Goal: Task Accomplishment & Management: Complete application form

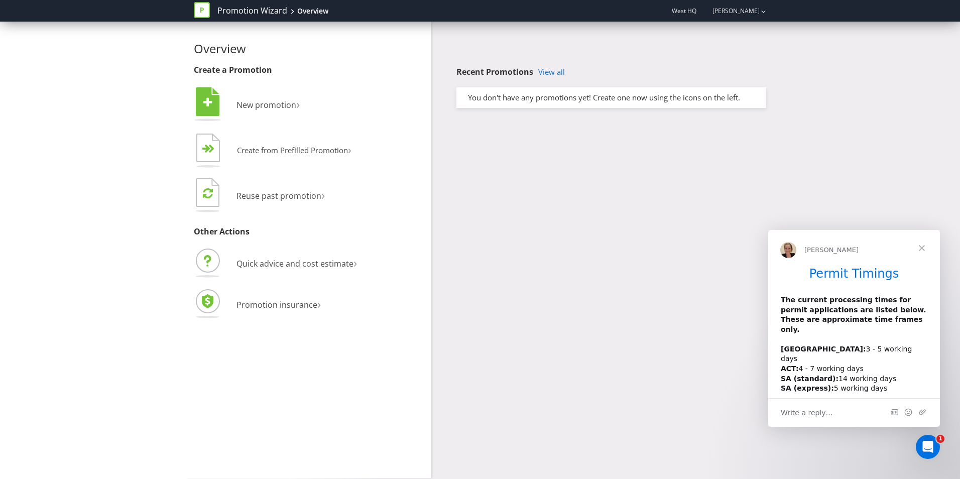
click at [922, 245] on span "Close" at bounding box center [922, 248] width 36 height 36
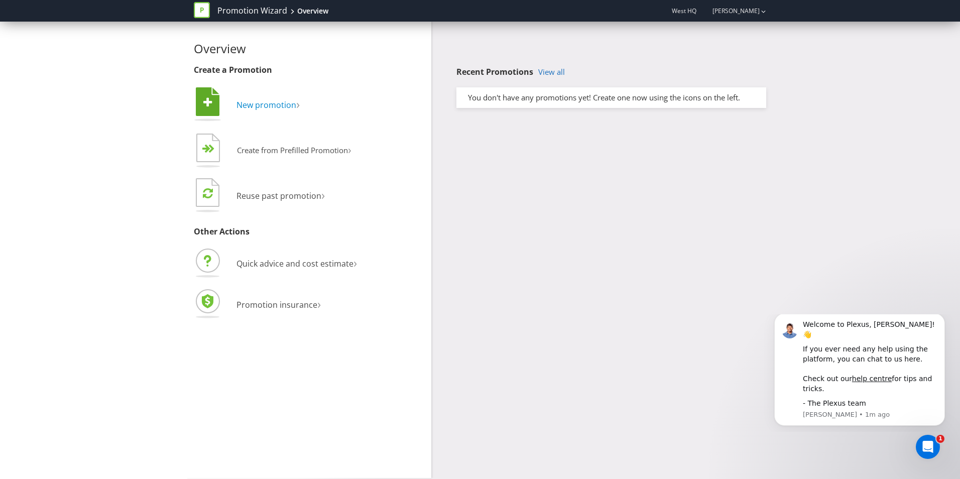
click at [265, 105] on span "New promotion" at bounding box center [267, 104] width 60 height 11
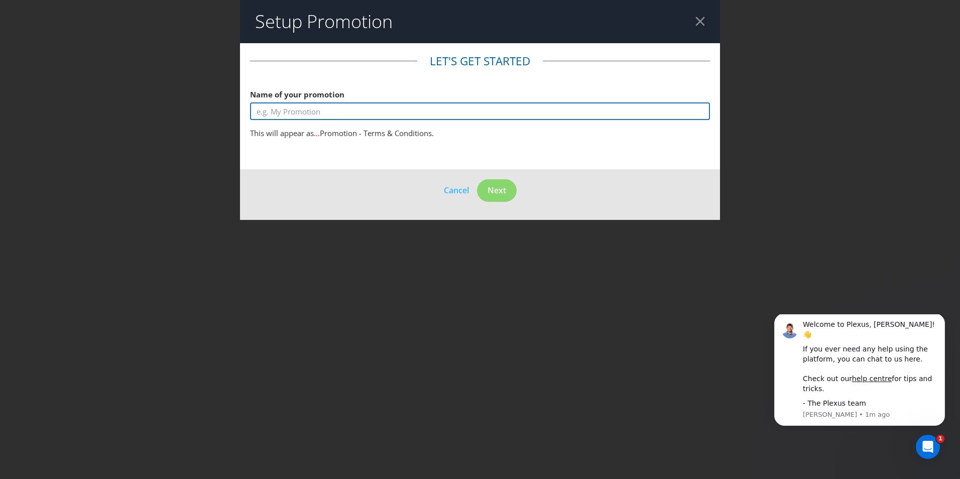
click at [289, 113] on input "text" at bounding box center [480, 111] width 460 height 18
paste input "WIN THE BEST OF BOTH WORLDS"
type input "WIN THE BEST OF BOTH WORLDS"
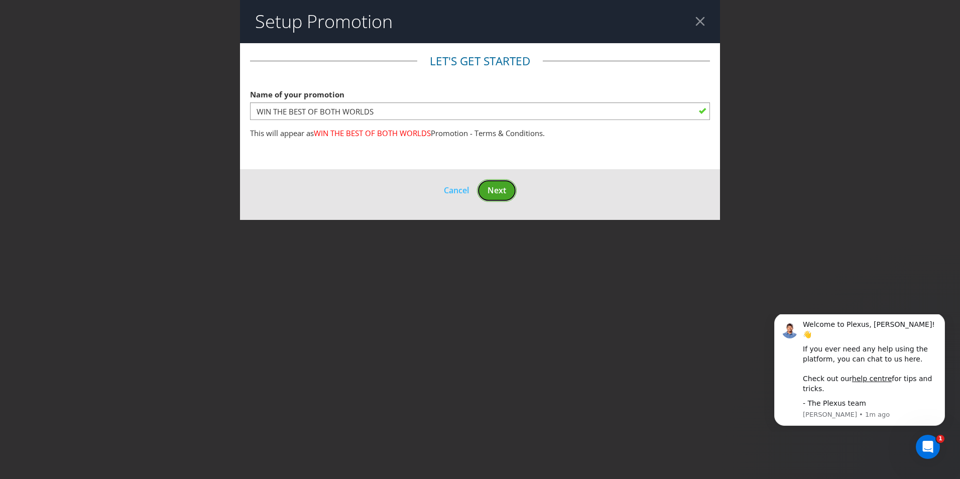
click at [502, 185] on span "Next" at bounding box center [497, 190] width 19 height 11
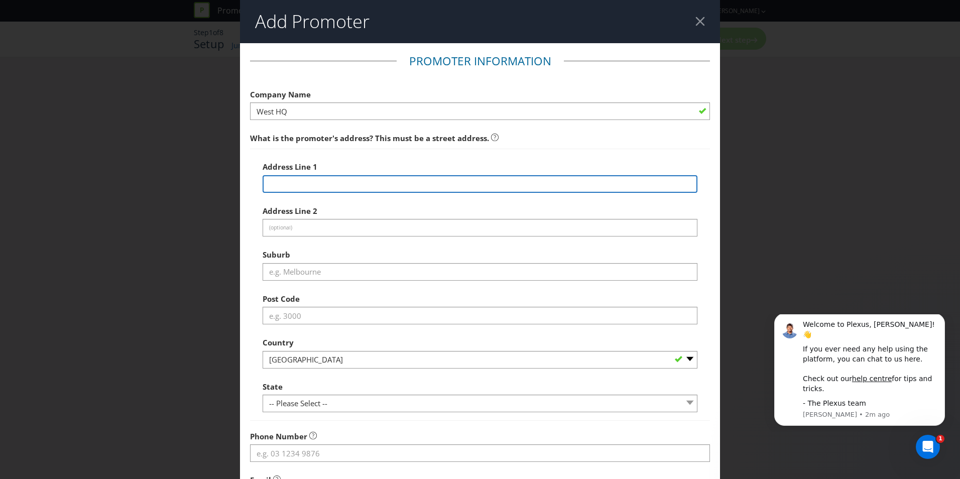
click at [329, 187] on input "text" at bounding box center [480, 184] width 435 height 18
type input "[STREET_ADDRESS]"
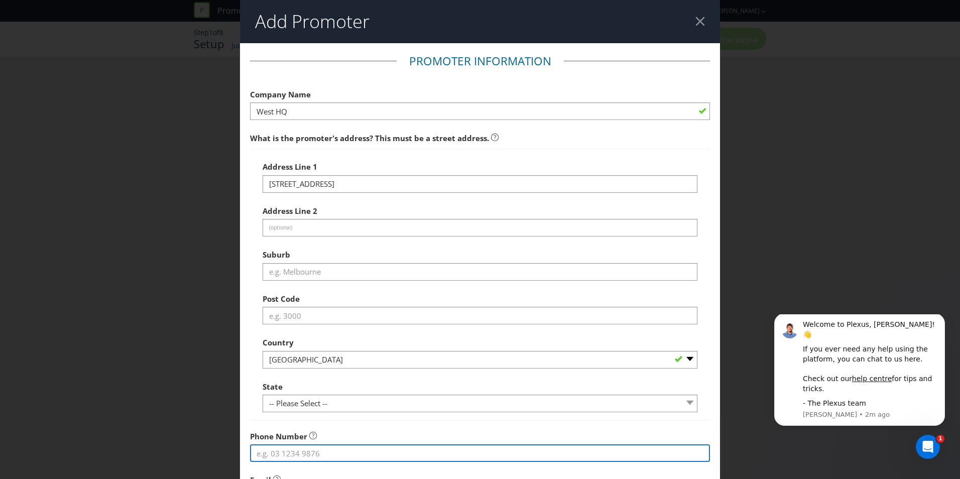
type input "0421395465"
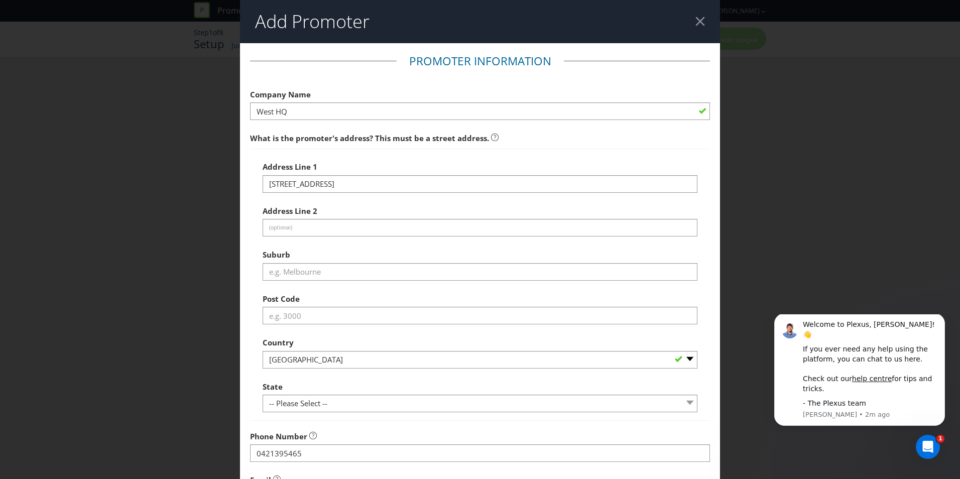
type input "[EMAIL_ADDRESS][DOMAIN_NAME]"
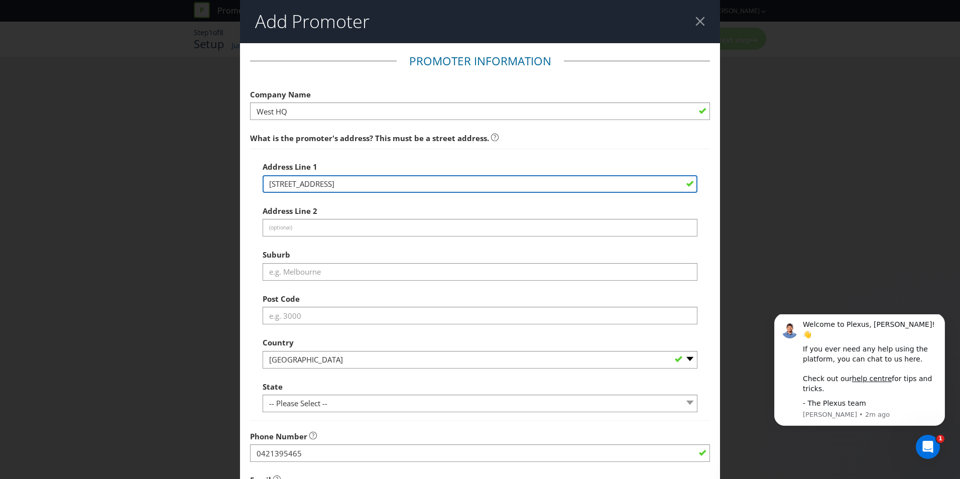
drag, startPoint x: 360, startPoint y: 183, endPoint x: 317, endPoint y: 184, distance: 43.2
click at [317, 184] on input "[STREET_ADDRESS]" at bounding box center [480, 184] width 435 height 18
type input "[STREET_ADDRESS]"
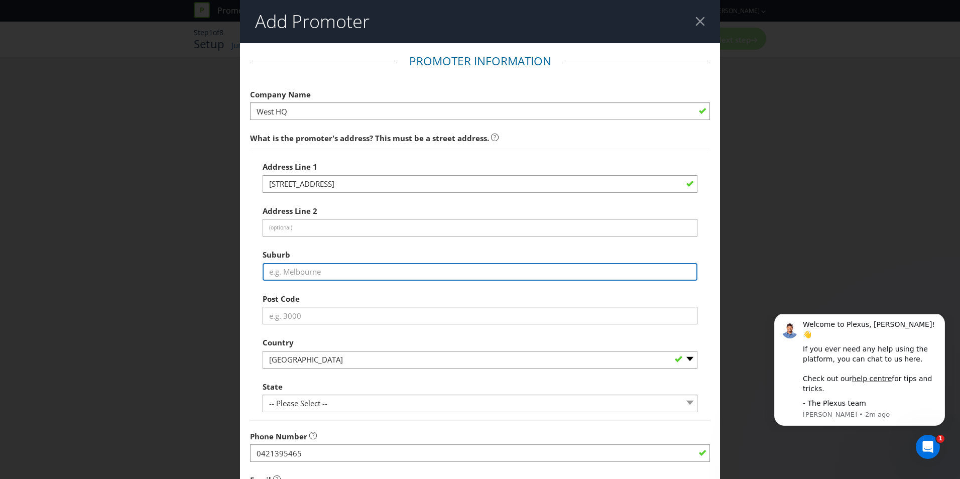
click at [304, 275] on input "text" at bounding box center [480, 272] width 435 height 18
paste input "ROOTY HILL"
type input "ROOTY HILL"
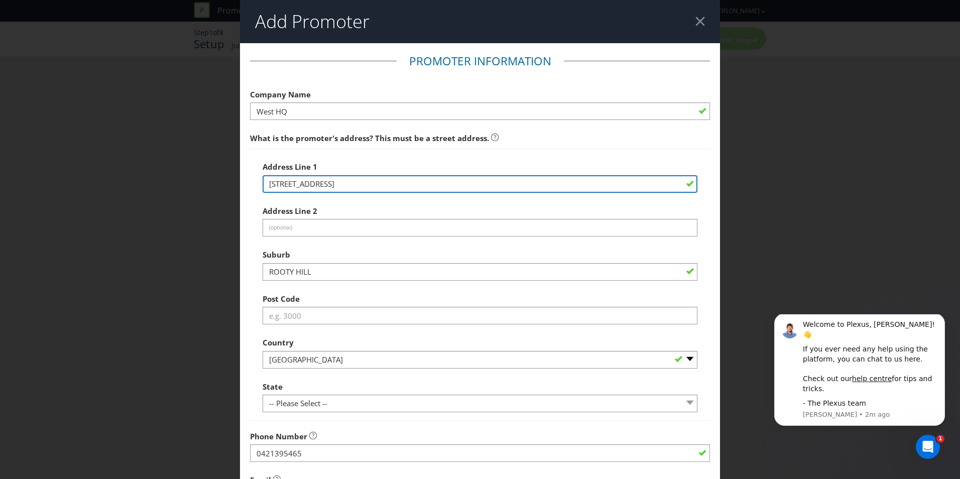
drag, startPoint x: 353, startPoint y: 184, endPoint x: 336, endPoint y: 183, distance: 17.1
click at [336, 183] on input "[STREET_ADDRESS]" at bounding box center [480, 184] width 435 height 18
type input "[STREET_ADDRESS]"
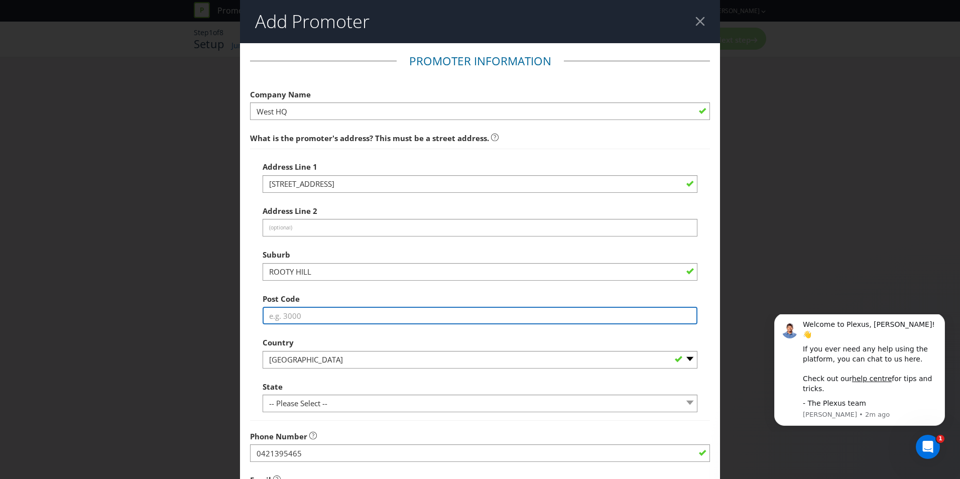
click at [275, 317] on input "text" at bounding box center [480, 316] width 435 height 18
paste input "2766"
type input "2766"
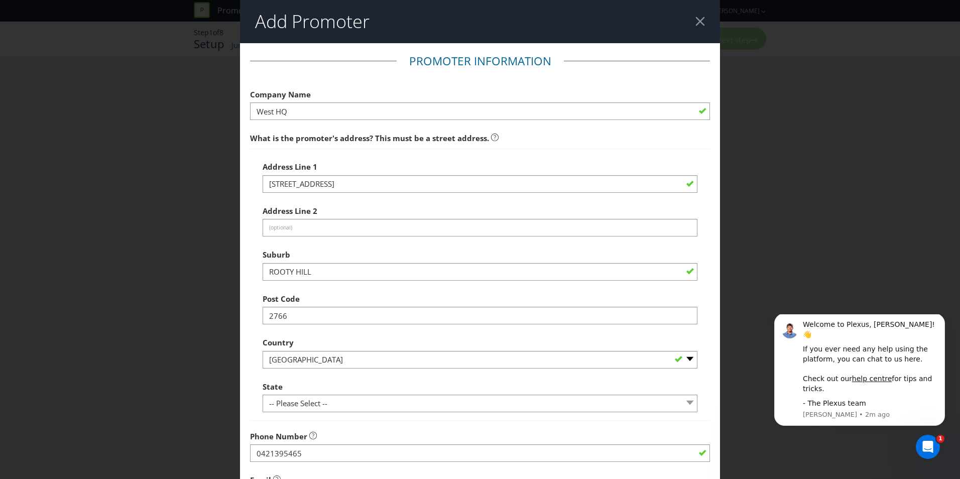
click at [552, 146] on span "What is the promoter's address? This must be a street address." at bounding box center [480, 138] width 460 height 21
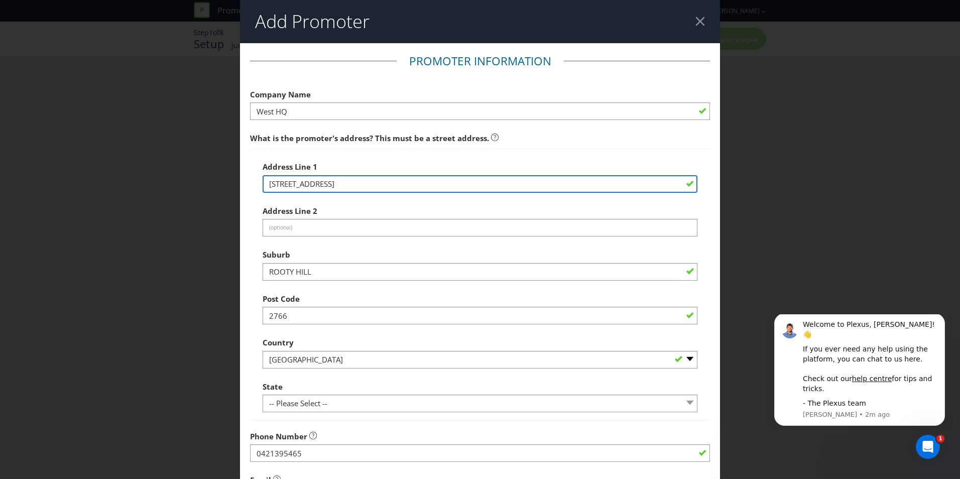
click at [344, 184] on input "[STREET_ADDRESS]" at bounding box center [480, 184] width 435 height 18
type input "[STREET_ADDRESS]"
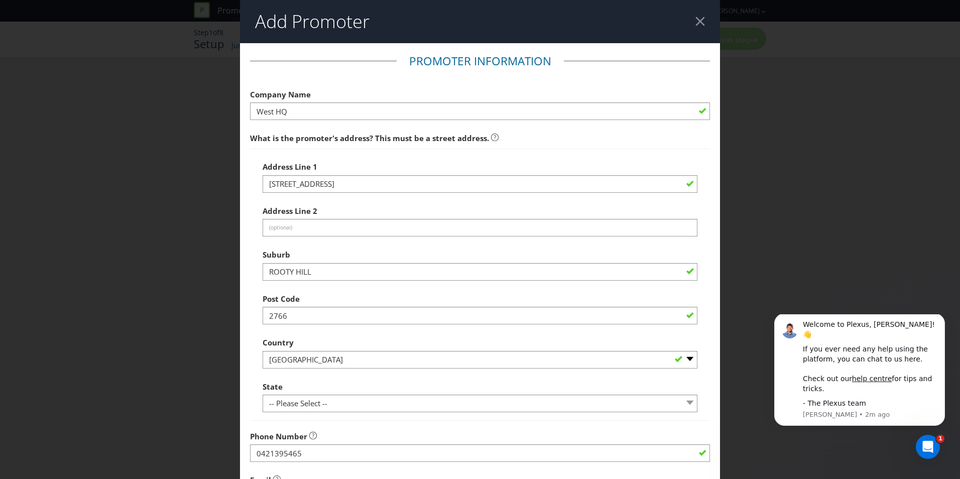
click at [518, 153] on div "Address Line 1 33 Railway St Address Line 2 (optional) Suburb [GEOGRAPHIC_DATA]…" at bounding box center [480, 285] width 460 height 272
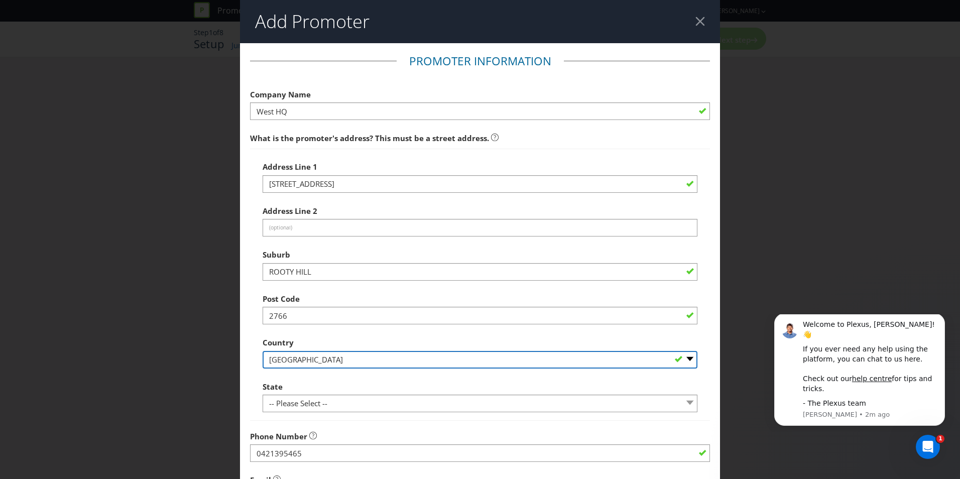
click at [302, 361] on select "-- Please Select [GEOGRAPHIC_DATA] [GEOGRAPHIC_DATA]" at bounding box center [480, 360] width 435 height 18
click at [263, 351] on select "-- Please Select [GEOGRAPHIC_DATA] [GEOGRAPHIC_DATA]" at bounding box center [480, 360] width 435 height 18
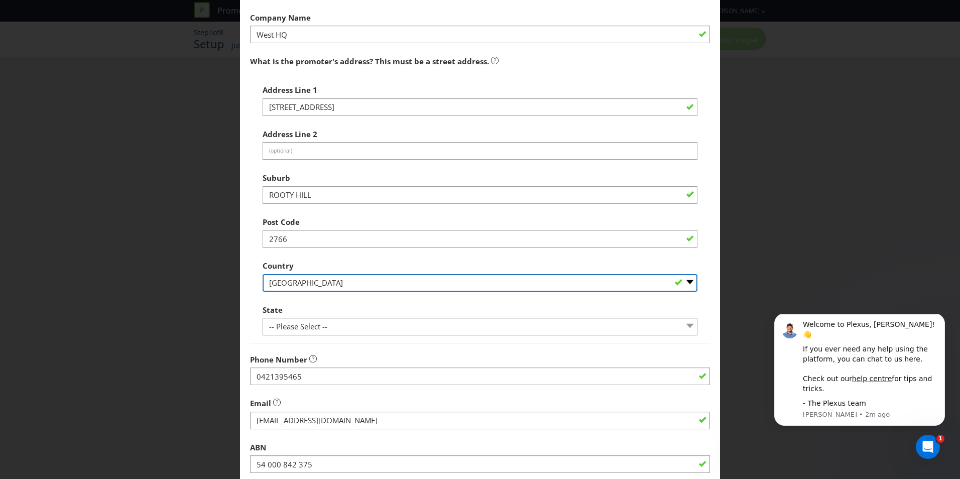
scroll to position [100, 0]
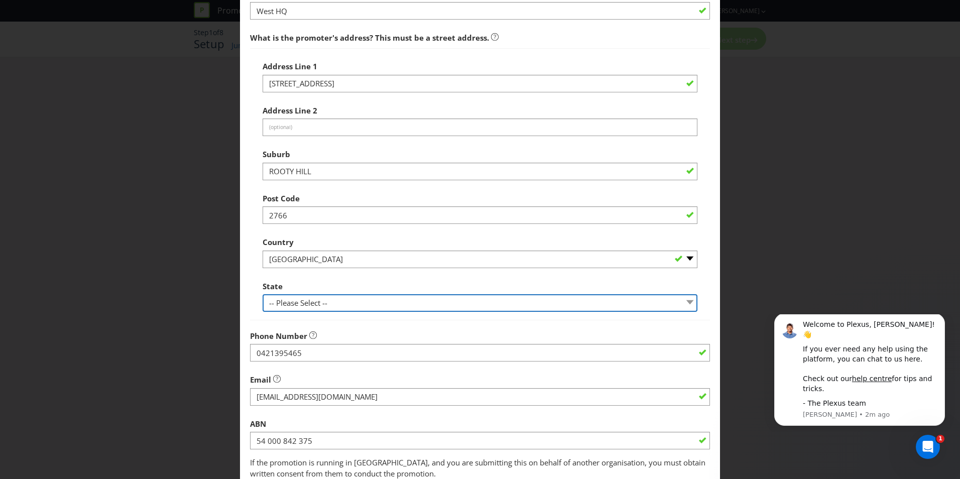
click at [308, 299] on select "-- Please Select -- [GEOGRAPHIC_DATA] [GEOGRAPHIC_DATA] [GEOGRAPHIC_DATA] [GEOG…" at bounding box center [480, 303] width 435 height 18
select select "[GEOGRAPHIC_DATA]"
click at [263, 294] on select "-- Please Select -- [GEOGRAPHIC_DATA] [GEOGRAPHIC_DATA] [GEOGRAPHIC_DATA] [GEOG…" at bounding box center [480, 303] width 435 height 18
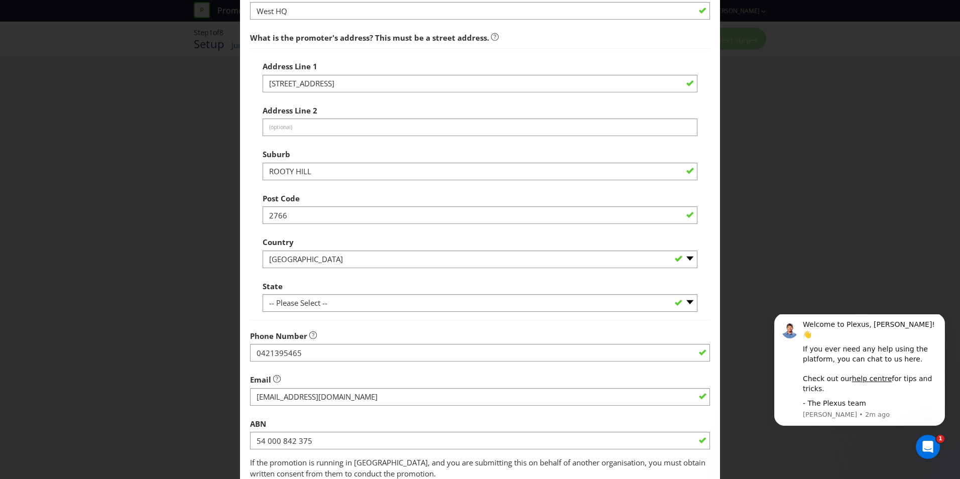
click at [355, 284] on div "State -- Please Select -- [GEOGRAPHIC_DATA] [GEOGRAPHIC_DATA] [GEOGRAPHIC_DATA]…" at bounding box center [480, 294] width 435 height 36
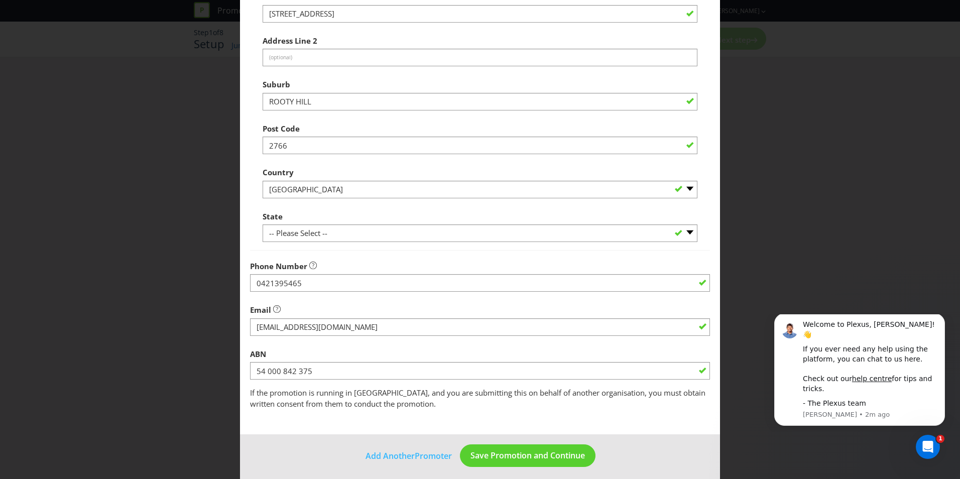
scroll to position [176, 0]
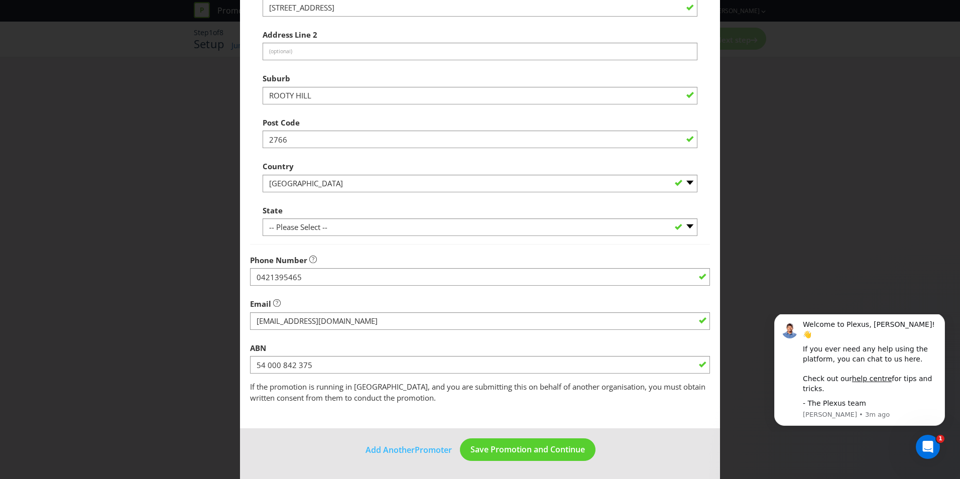
click at [359, 258] on div "Phone Number [PHONE_NUMBER]" at bounding box center [480, 268] width 460 height 36
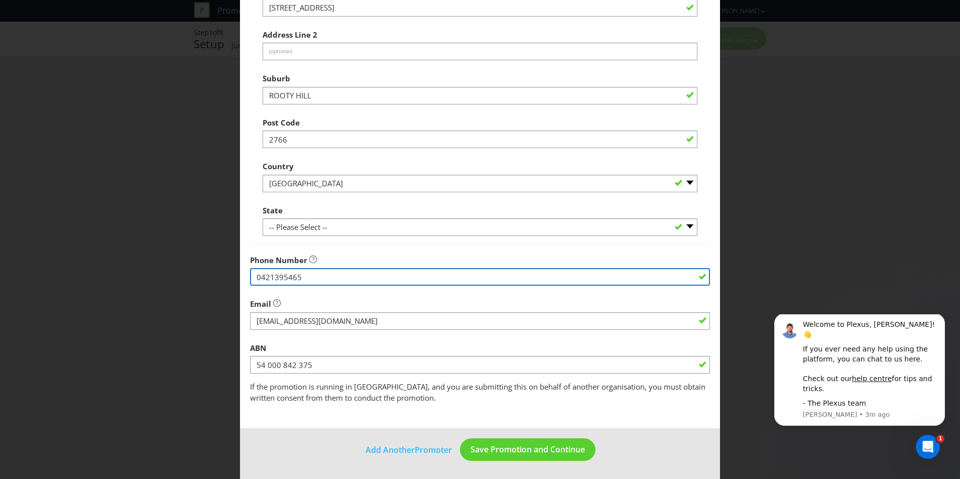
drag, startPoint x: 305, startPoint y: 278, endPoint x: 250, endPoint y: 278, distance: 54.7
click at [250, 278] on input "0421395465" at bounding box center [480, 277] width 460 height 18
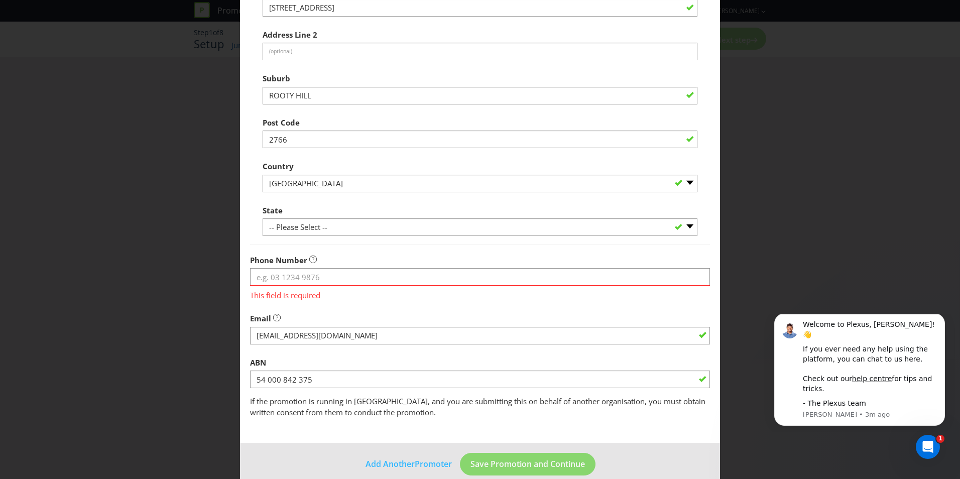
click at [351, 296] on fieldset "Promoter Information Company Name West HQ What is the promoter's address? This …" at bounding box center [480, 147] width 460 height 541
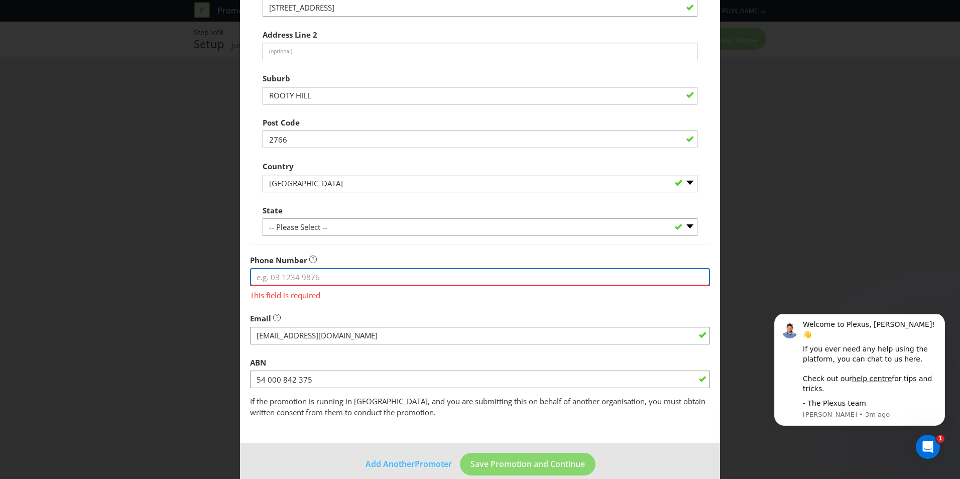
click at [303, 278] on input "tel" at bounding box center [480, 277] width 460 height 18
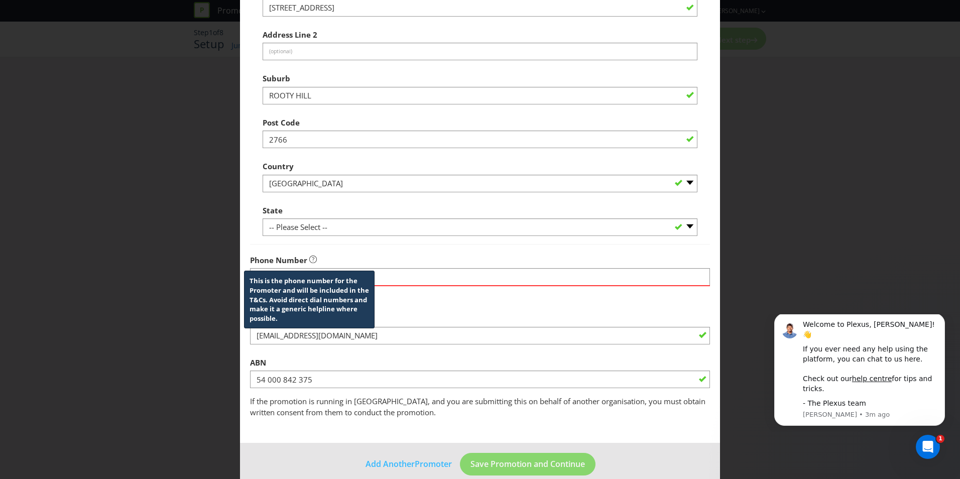
click at [312, 257] on icon at bounding box center [313, 260] width 8 height 8
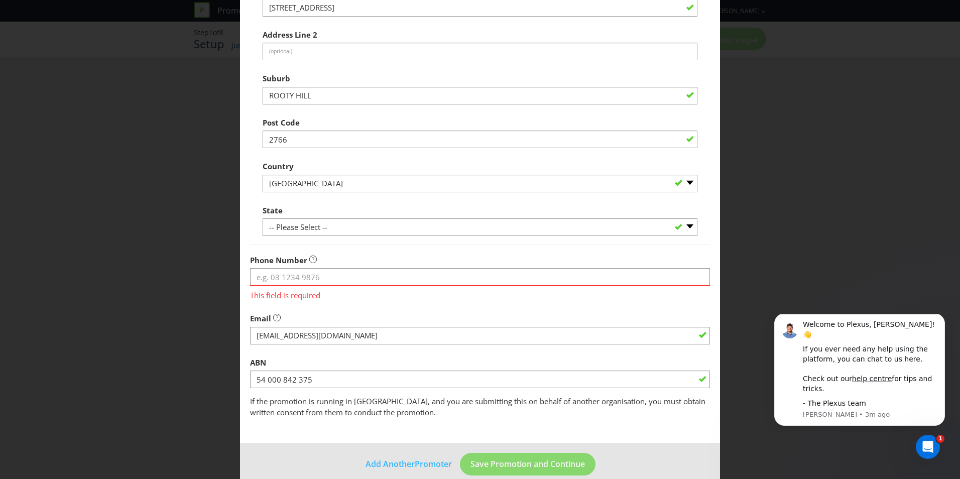
click at [356, 259] on div "Phone Number This field is required" at bounding box center [480, 275] width 460 height 51
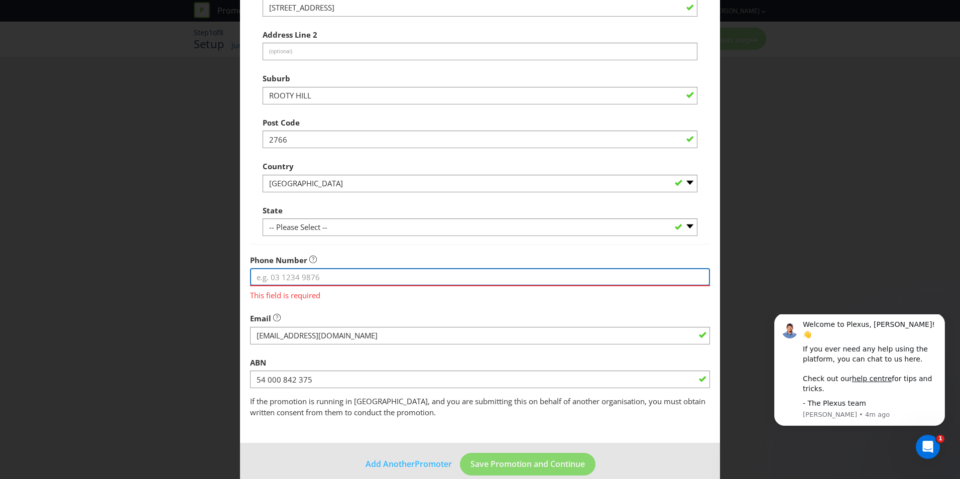
click at [310, 277] on input "tel" at bounding box center [480, 277] width 460 height 18
paste input "[PHONE_NUMBER]"
type input "[PHONE_NUMBER]"
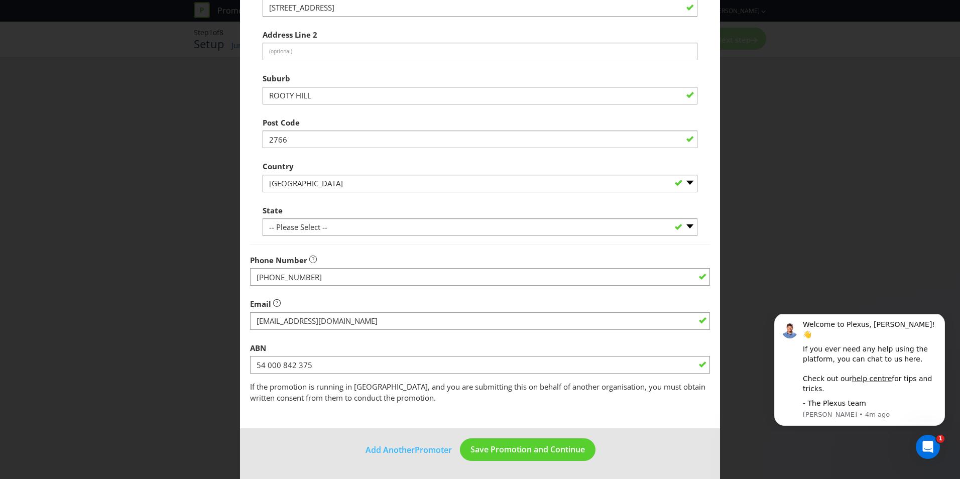
click at [340, 314] on div "Email" at bounding box center [480, 312] width 460 height 36
click at [304, 301] on div "Email" at bounding box center [480, 312] width 460 height 36
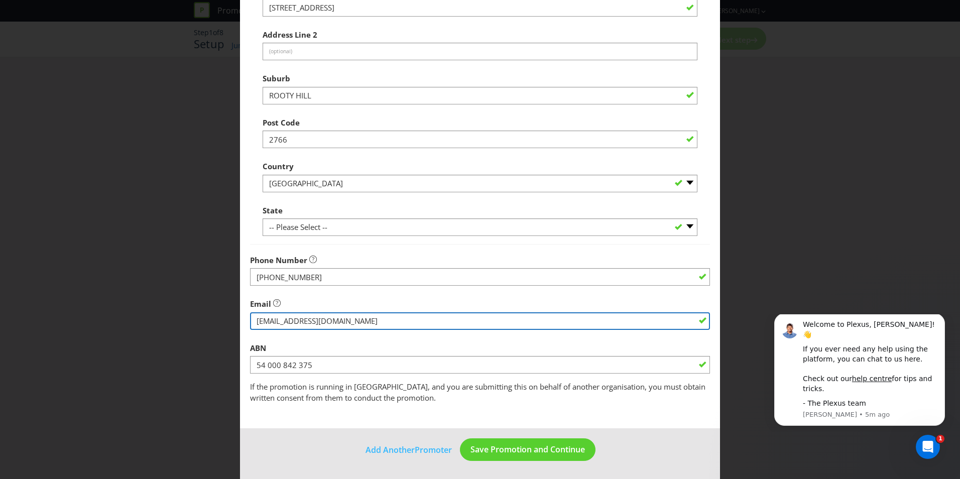
click at [353, 323] on input "string" at bounding box center [480, 321] width 460 height 18
type input "l"
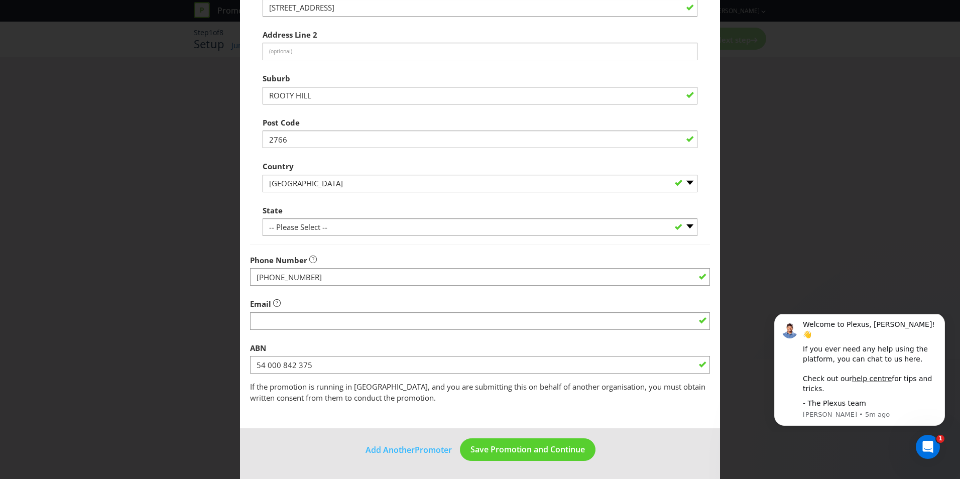
click at [455, 296] on div "Email" at bounding box center [480, 312] width 460 height 36
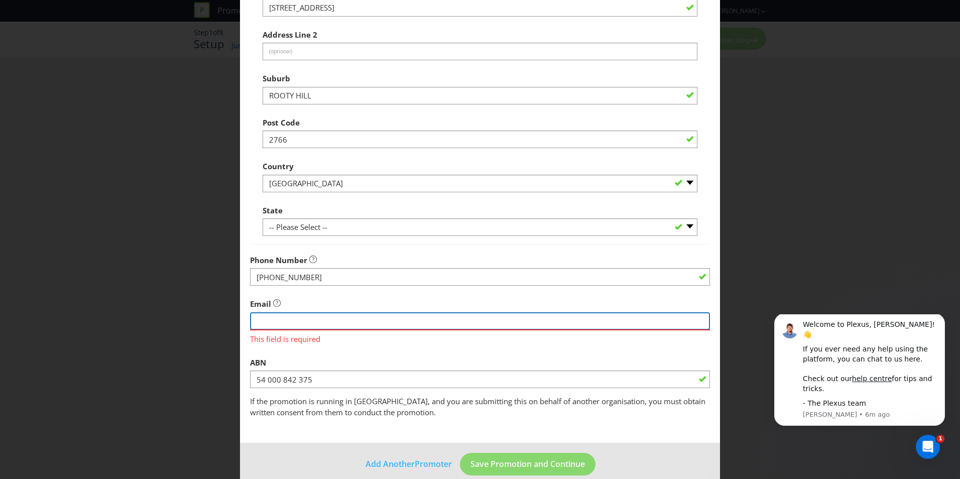
click at [273, 320] on input "string" at bounding box center [480, 321] width 460 height 18
paste input "[EMAIL_ADDRESS][DOMAIN_NAME]"
type input "[EMAIL_ADDRESS][DOMAIN_NAME]"
click at [676, 355] on div "ABN 54 000 842 375" at bounding box center [480, 370] width 460 height 36
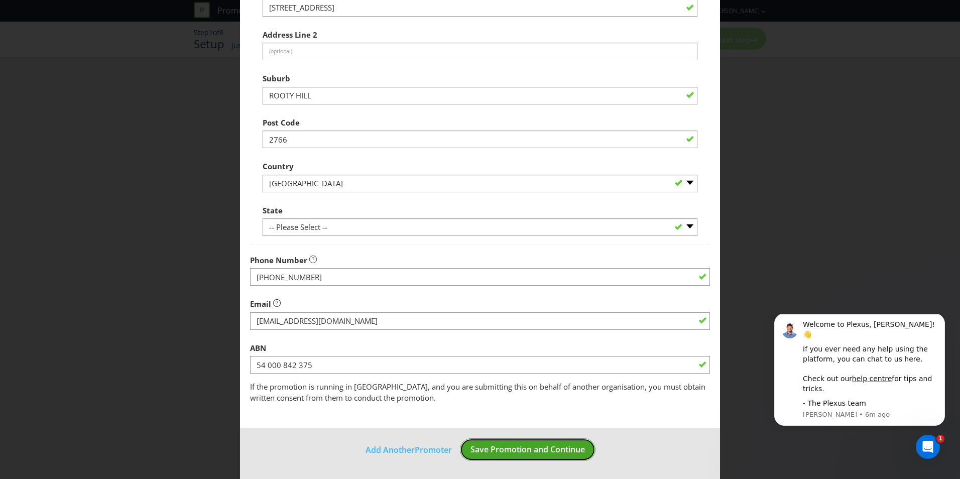
click at [520, 448] on span "Save Promotion and Continue" at bounding box center [527, 449] width 114 height 11
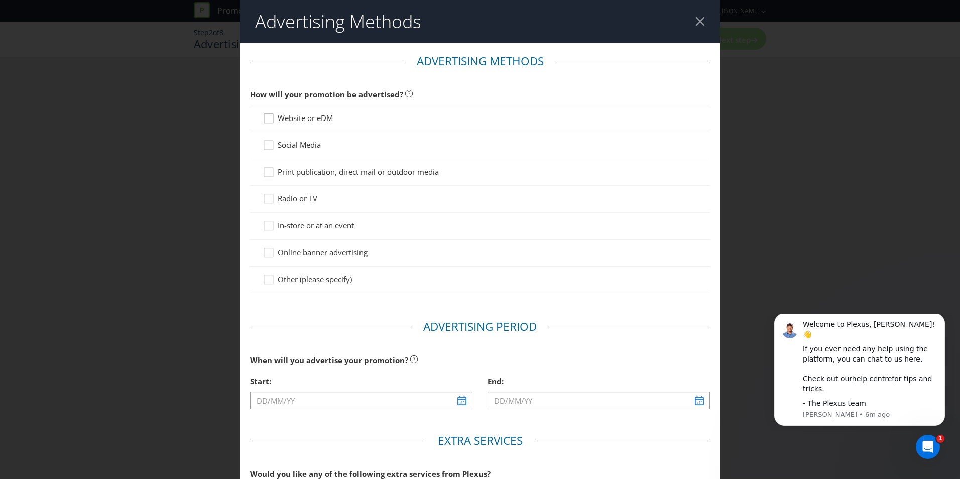
click at [266, 121] on icon at bounding box center [270, 120] width 15 height 15
click at [0, 0] on input "Website or eDM" at bounding box center [0, 0] width 0 height 0
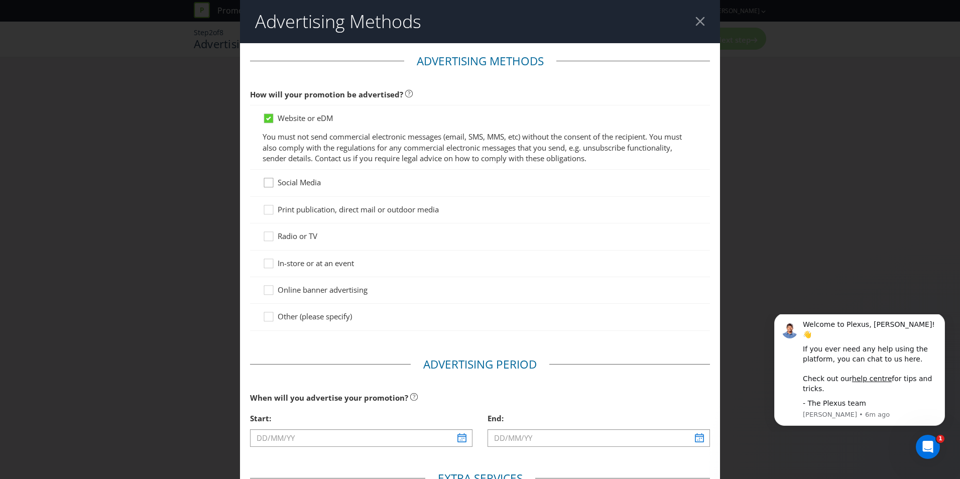
click at [268, 181] on div at bounding box center [268, 179] width 5 height 5
click at [0, 0] on input "Social Media" at bounding box center [0, 0] width 0 height 0
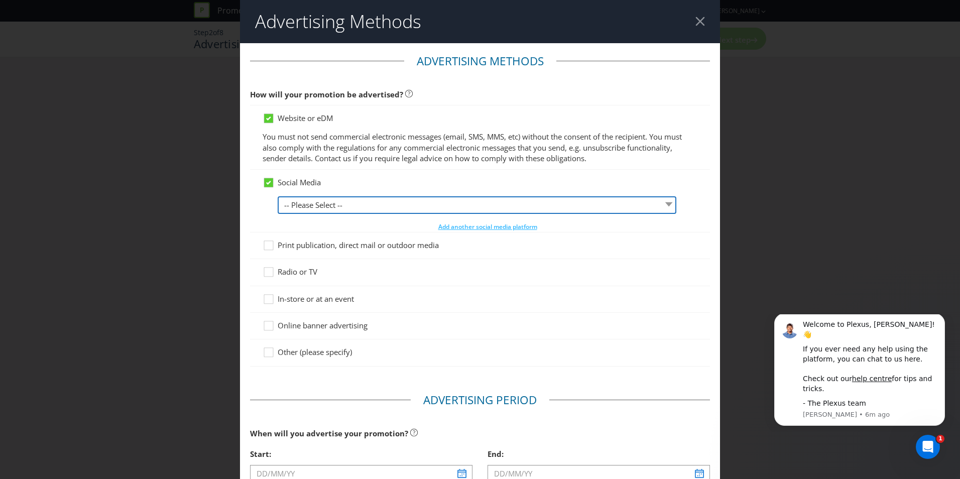
click at [660, 205] on select "-- Please Select -- Facebook X Instagram Snapchat LinkedIn Pinterest Tumblr You…" at bounding box center [477, 205] width 399 height 18
click at [278, 196] on select "-- Please Select -- Facebook X Instagram Snapchat LinkedIn Pinterest Tumblr You…" at bounding box center [477, 205] width 399 height 18
click at [546, 208] on select "-- Please Select -- Facebook X Instagram Snapchat LinkedIn Pinterest Tumblr You…" at bounding box center [477, 205] width 399 height 18
select select "INSTAGRAM"
click at [278, 196] on select "-- Please Select -- Facebook X Instagram Snapchat LinkedIn Pinterest Tumblr You…" at bounding box center [477, 205] width 399 height 18
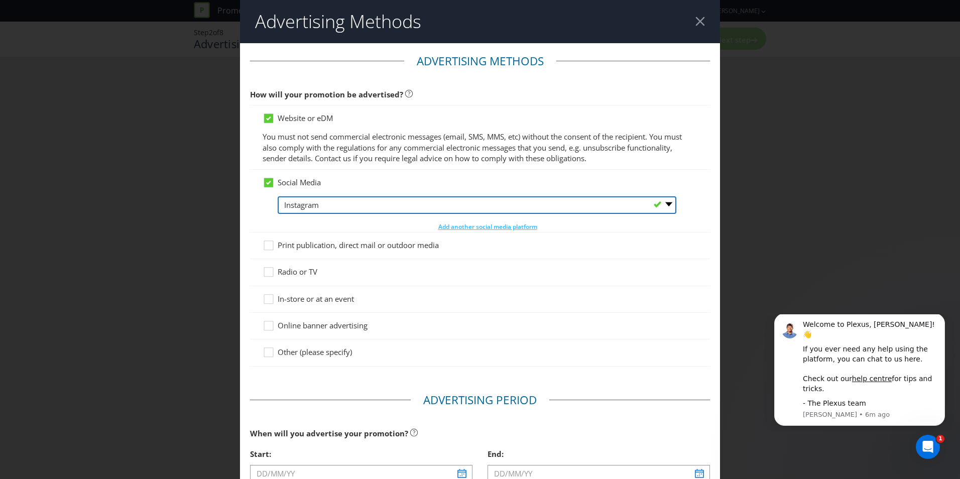
click at [664, 204] on select "-- Please Select -- Facebook X Instagram Snapchat LinkedIn Pinterest Tumblr You…" at bounding box center [477, 205] width 399 height 18
click at [278, 196] on select "-- Please Select -- Facebook X Instagram Snapchat LinkedIn Pinterest Tumblr You…" at bounding box center [477, 205] width 399 height 18
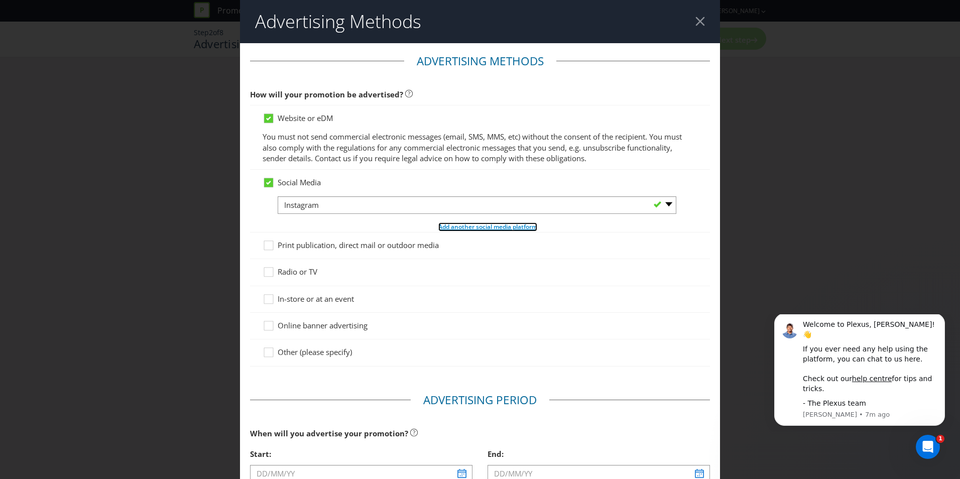
click at [516, 227] on span "Add another social media platform" at bounding box center [487, 226] width 99 height 9
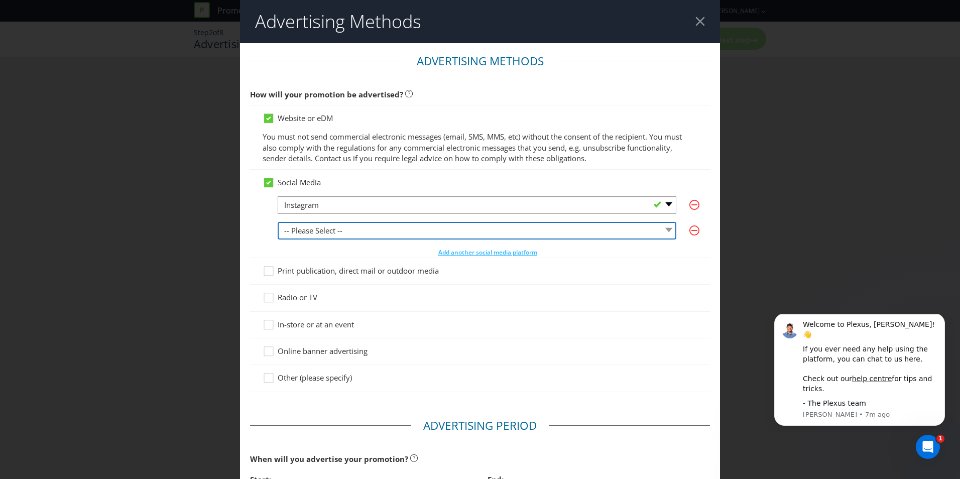
click at [662, 228] on select "-- Please Select -- Facebook X Instagram Snapchat LinkedIn Pinterest Tumblr You…" at bounding box center [477, 231] width 399 height 18
select select "FACEBOOK"
click at [278, 222] on select "-- Please Select -- Facebook X Instagram Snapchat LinkedIn Pinterest Tumblr You…" at bounding box center [477, 231] width 399 height 18
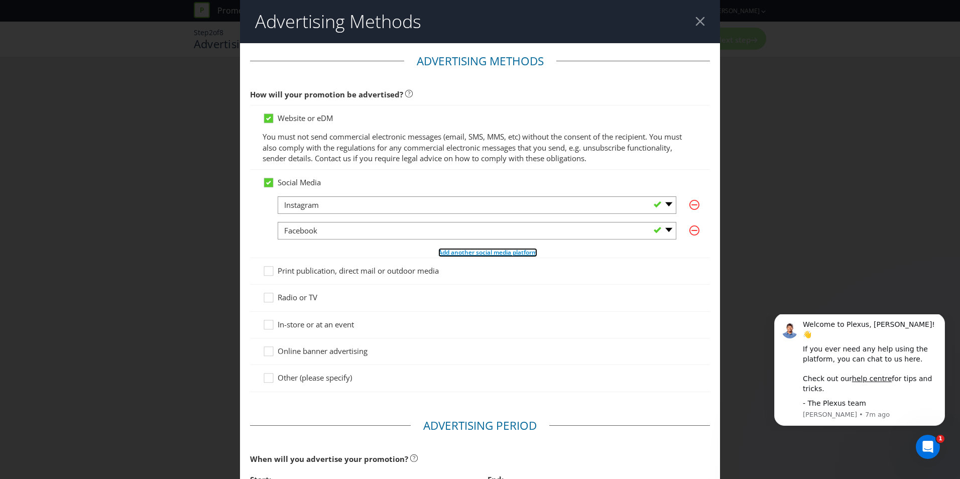
click at [506, 252] on span "Add another social media platform" at bounding box center [487, 252] width 99 height 9
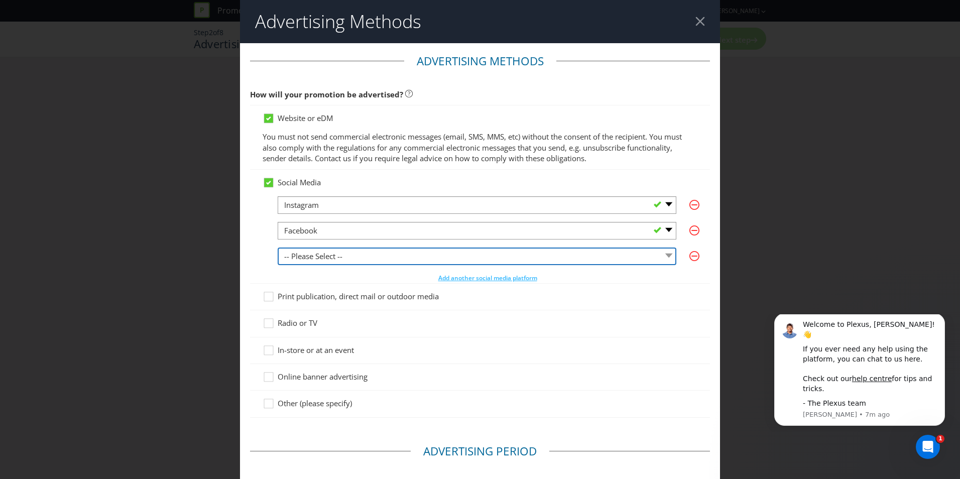
click at [662, 254] on select "-- Please Select -- Facebook X Instagram Snapchat LinkedIn Pinterest Tumblr You…" at bounding box center [477, 257] width 399 height 18
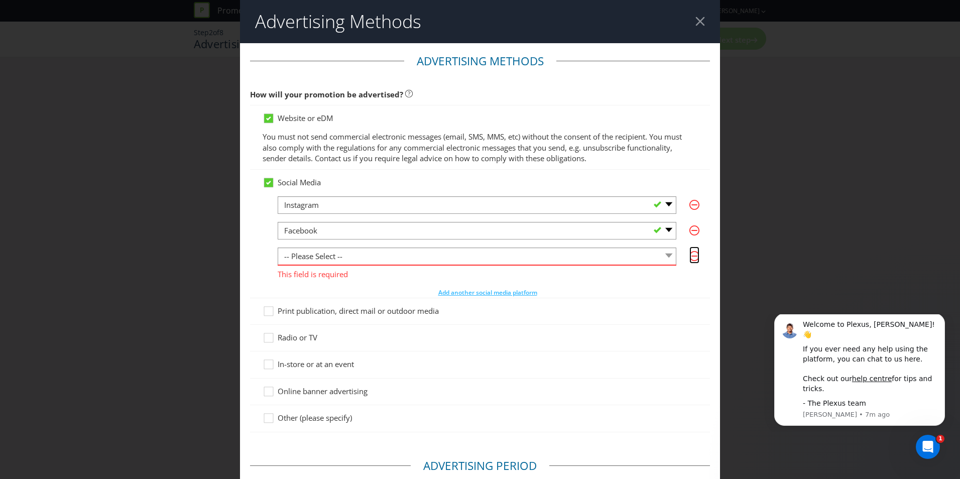
click at [691, 261] on icon "button" at bounding box center [694, 256] width 10 height 10
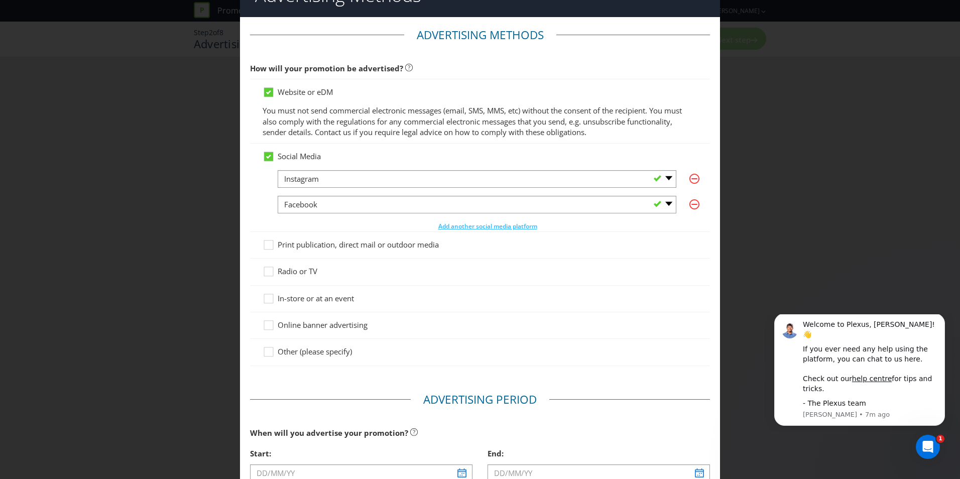
scroll to position [50, 0]
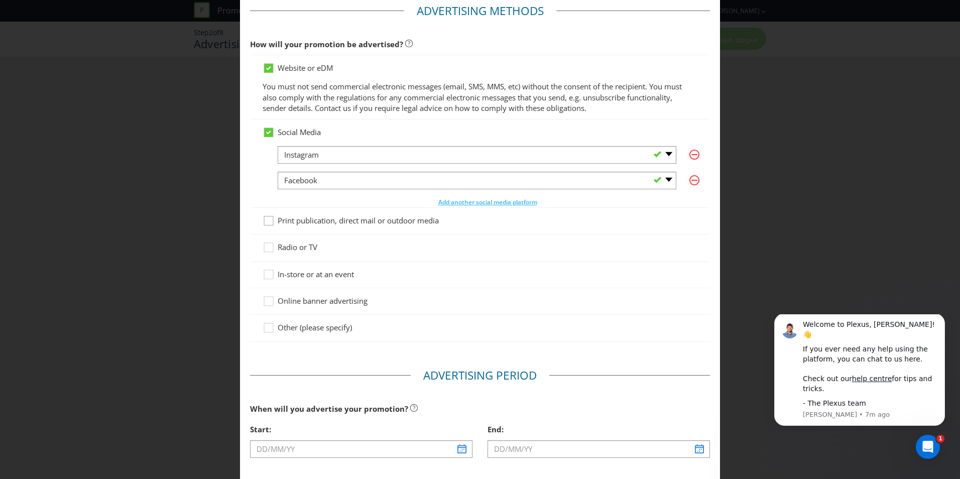
click at [267, 222] on icon at bounding box center [270, 222] width 15 height 15
click at [0, 0] on input "Print publication, direct mail or outdoor media" at bounding box center [0, 0] width 0 height 0
click at [265, 250] on icon at bounding box center [270, 249] width 15 height 15
click at [0, 0] on input "Radio or TV" at bounding box center [0, 0] width 0 height 0
click at [268, 274] on div at bounding box center [268, 271] width 5 height 5
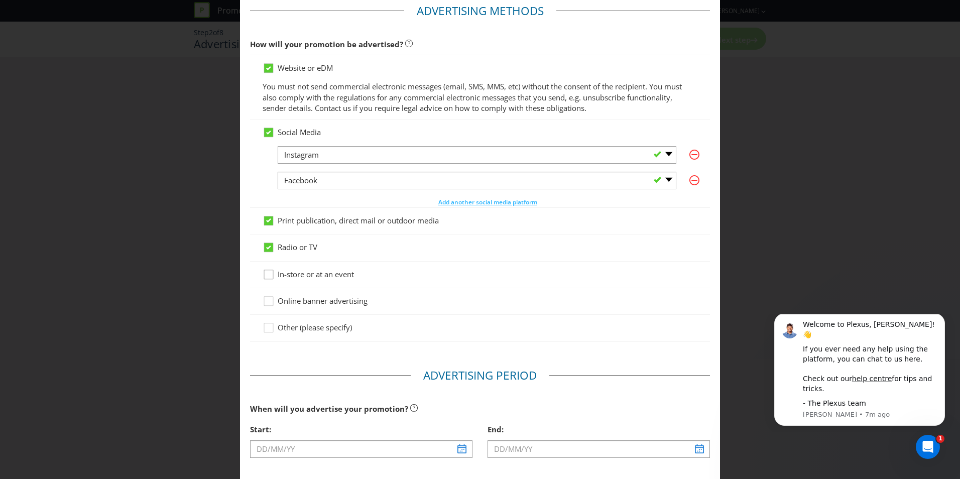
click at [0, 0] on input "In-store or at an event" at bounding box center [0, 0] width 0 height 0
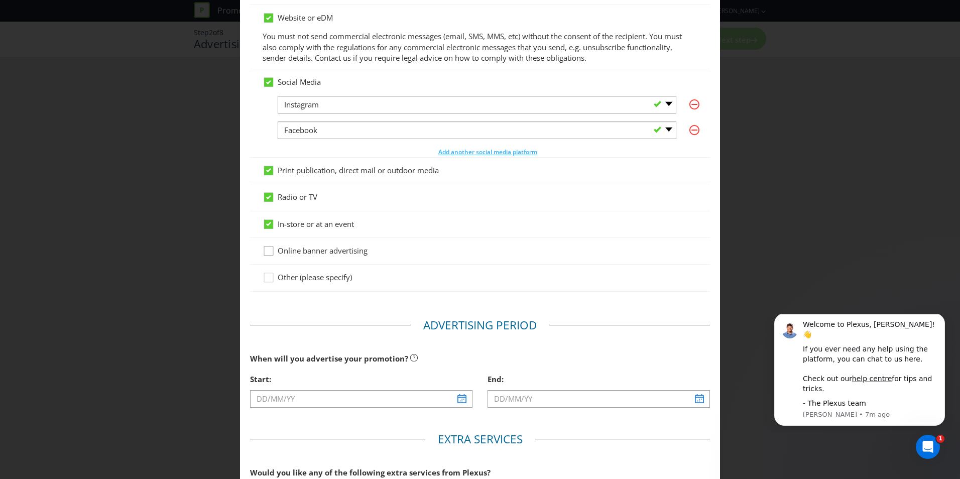
click at [265, 253] on icon at bounding box center [270, 253] width 15 height 15
click at [0, 0] on input "Online banner advertising" at bounding box center [0, 0] width 0 height 0
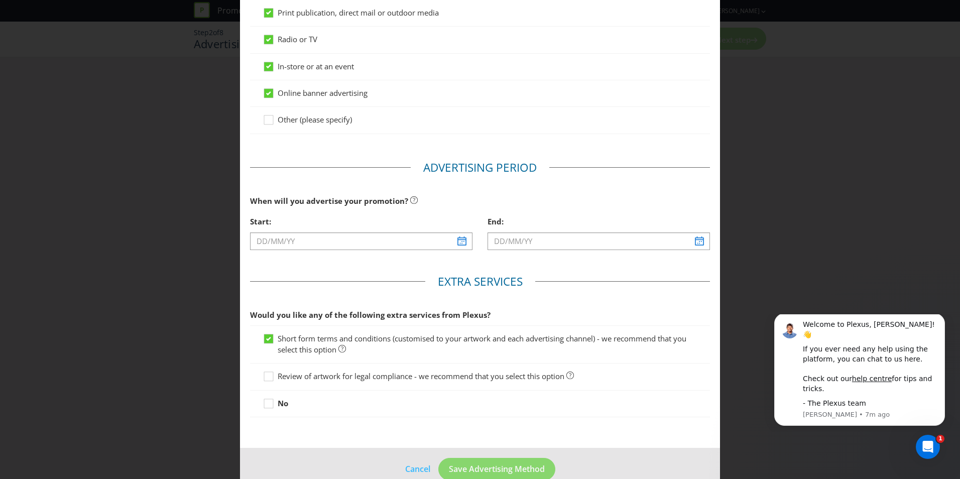
scroll to position [278, 0]
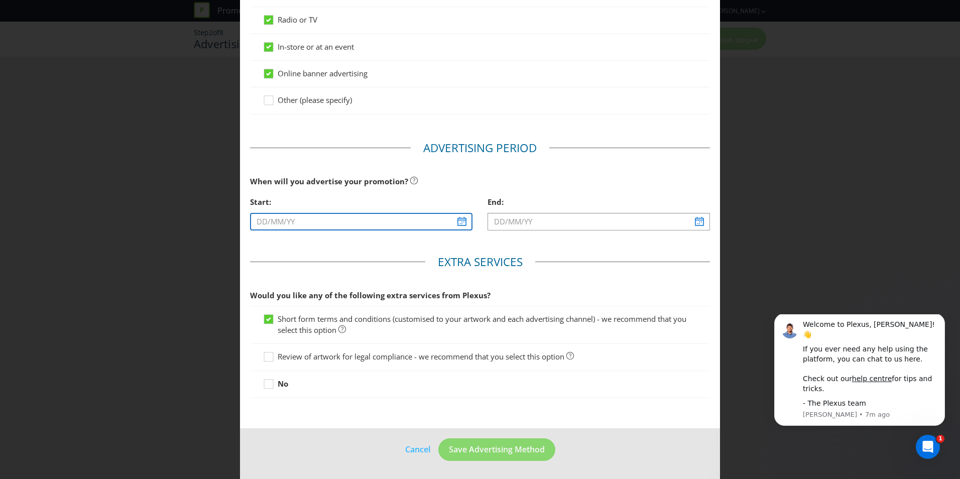
click at [460, 221] on input "text" at bounding box center [361, 222] width 222 height 18
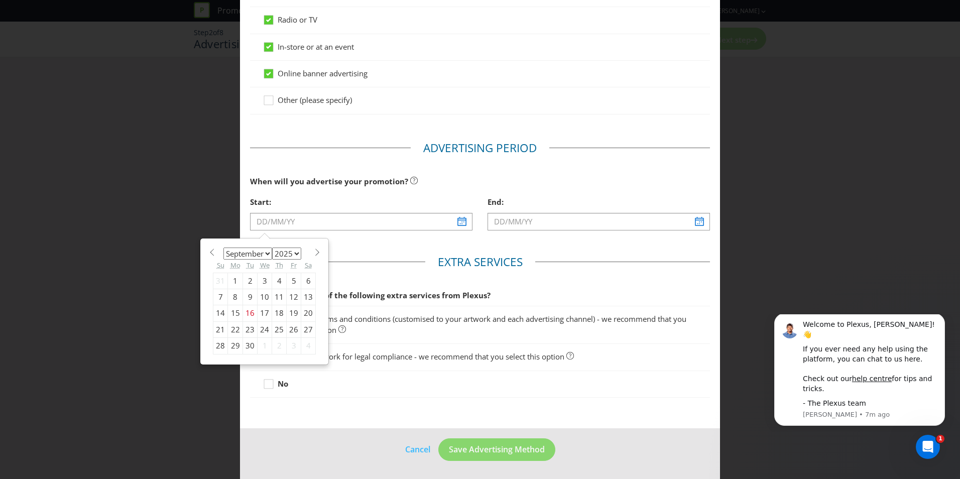
click at [267, 255] on select "January February March April May June July August September October November De…" at bounding box center [247, 254] width 49 height 12
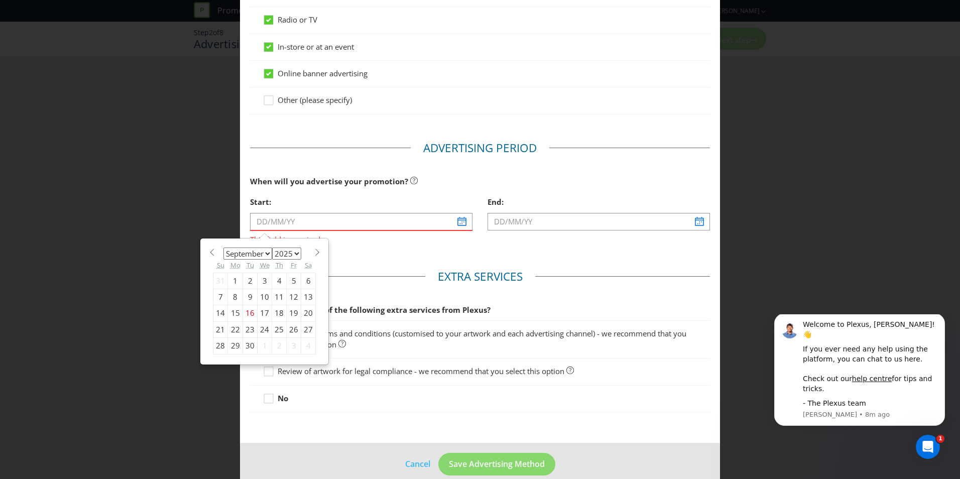
select select "9"
click at [223, 248] on select "January February March April May June July August September October November De…" at bounding box center [247, 254] width 49 height 12
click at [262, 278] on div "1" at bounding box center [265, 281] width 15 height 16
type input "[DATE]"
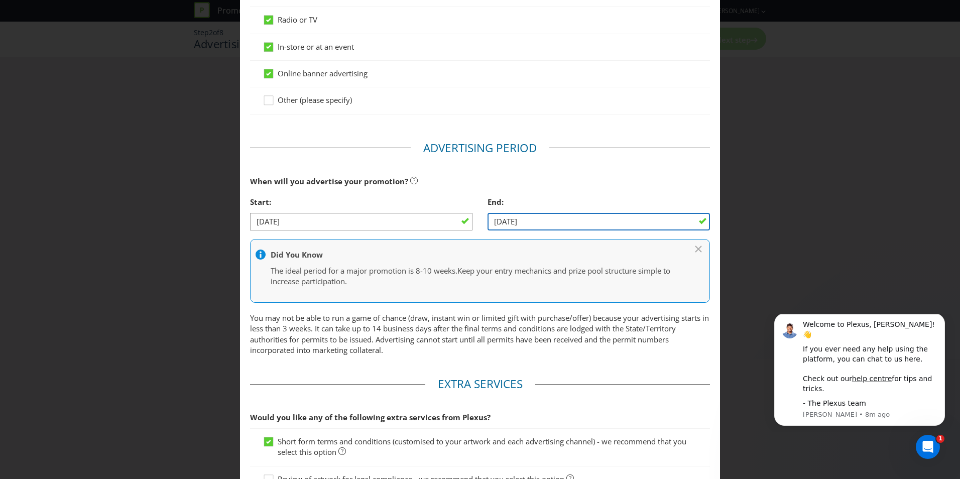
click at [523, 223] on input "[DATE]" at bounding box center [599, 222] width 222 height 18
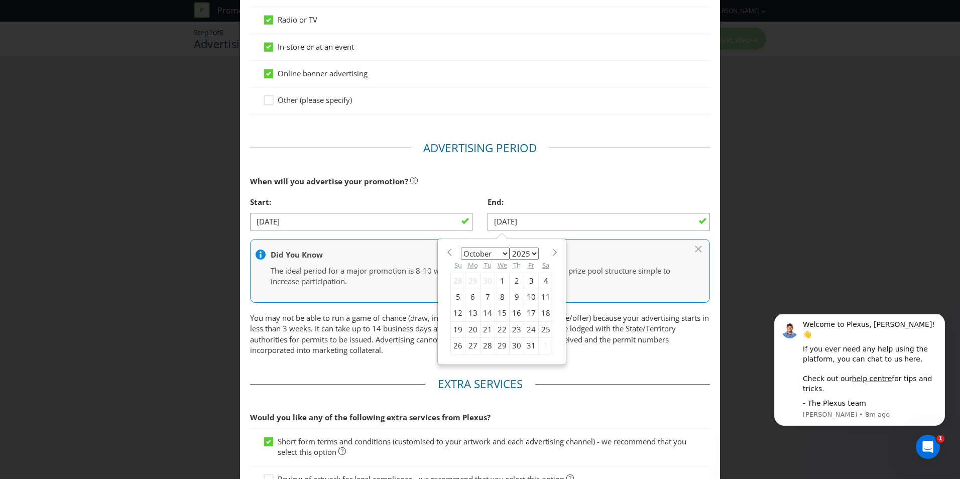
click at [502, 255] on select "January February March April May June July August September October November De…" at bounding box center [485, 254] width 49 height 12
select select "10"
click at [461, 248] on select "January February March April May June July August September October November De…" at bounding box center [485, 254] width 49 height 12
click at [455, 362] on div "30" at bounding box center [458, 362] width 15 height 16
type input "[DATE]"
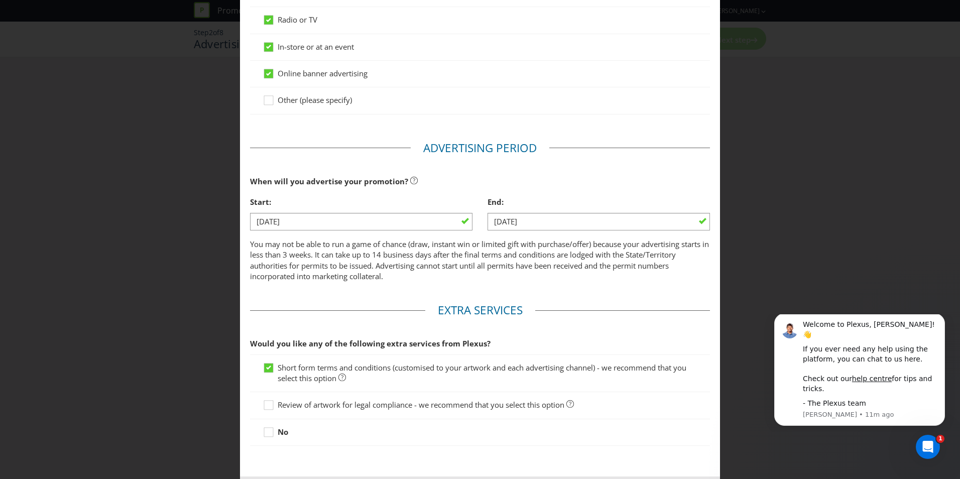
scroll to position [326, 0]
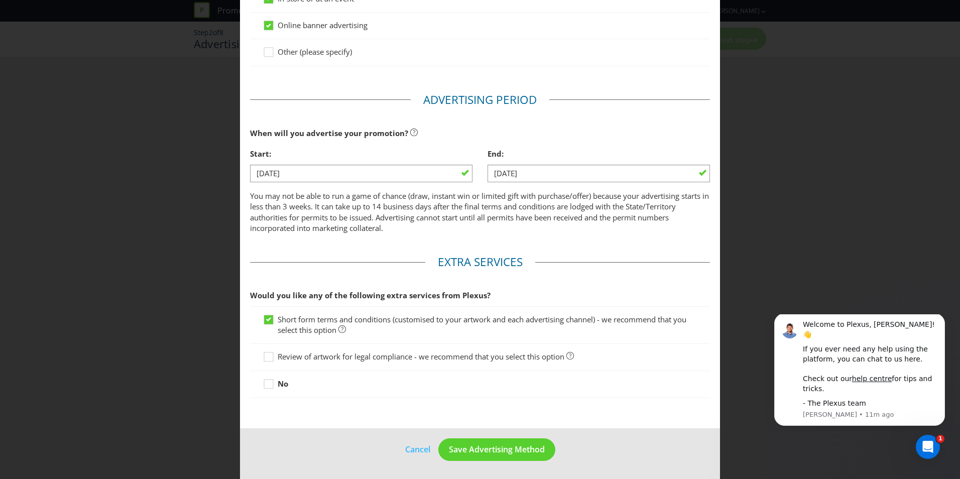
click at [370, 326] on label "Short form terms and conditions (customised to your artwork and each advertisin…" at bounding box center [480, 325] width 435 height 22
click at [0, 0] on input "Short form terms and conditions (customised to your artwork and each advertisin…" at bounding box center [0, 0] width 0 height 0
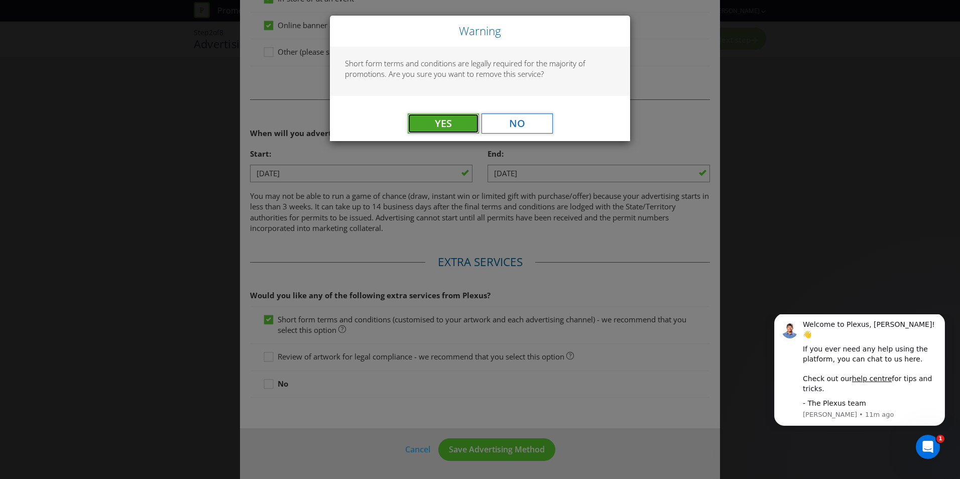
click at [465, 123] on button "Yes" at bounding box center [443, 123] width 71 height 20
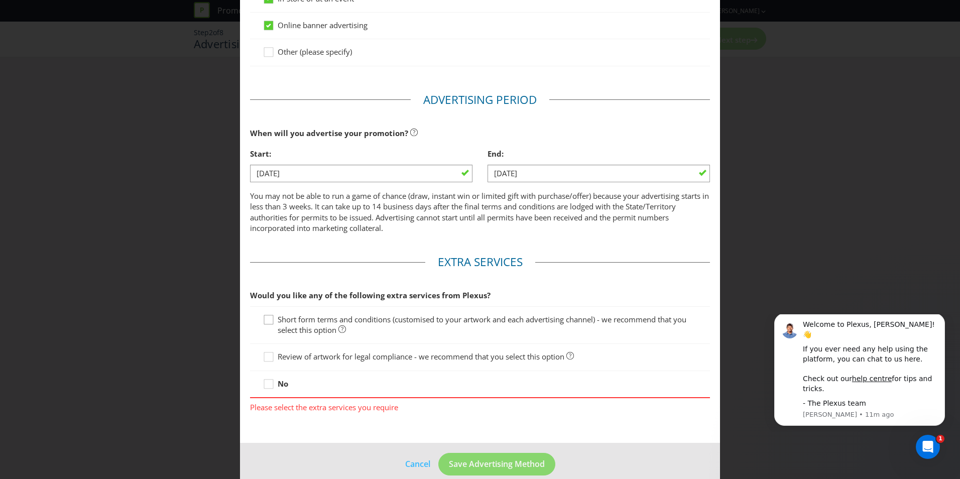
click at [262, 318] on div "Short form terms and conditions (customised to your artwork and each advertisin…" at bounding box center [480, 325] width 460 height 38
click at [264, 319] on icon at bounding box center [270, 321] width 15 height 15
click at [0, 0] on input "Short form terms and conditions (customised to your artwork and each advertisin…" at bounding box center [0, 0] width 0 height 0
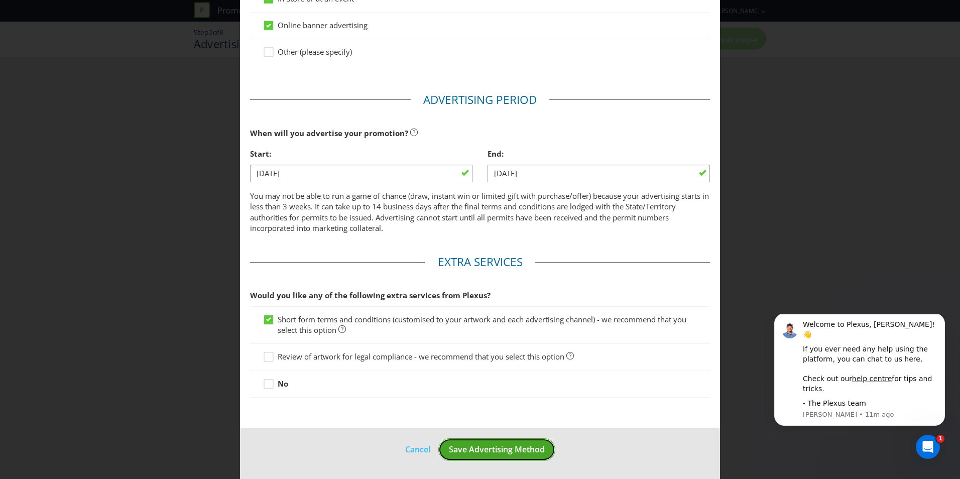
click at [480, 444] on span "Save Advertising Method" at bounding box center [497, 449] width 96 height 11
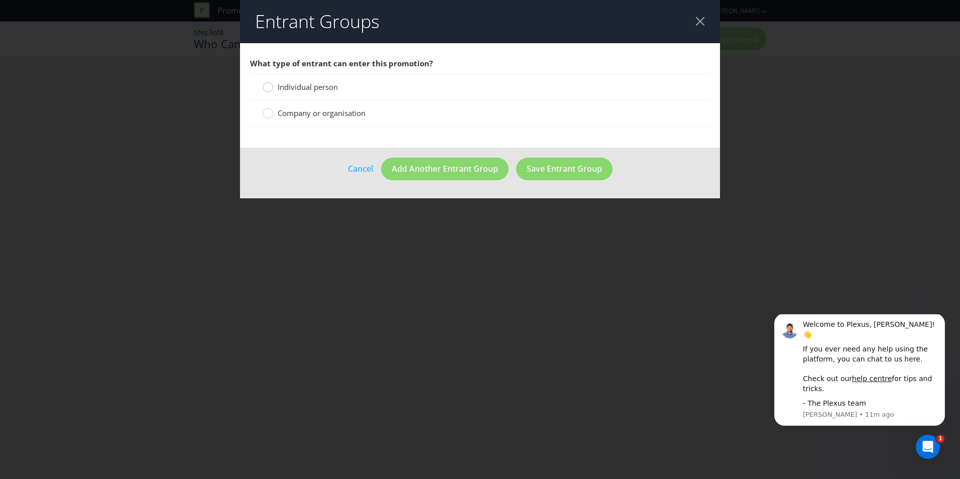
click at [270, 86] on div at bounding box center [268, 83] width 5 height 5
click at [0, 0] on input "Individual person" at bounding box center [0, 0] width 0 height 0
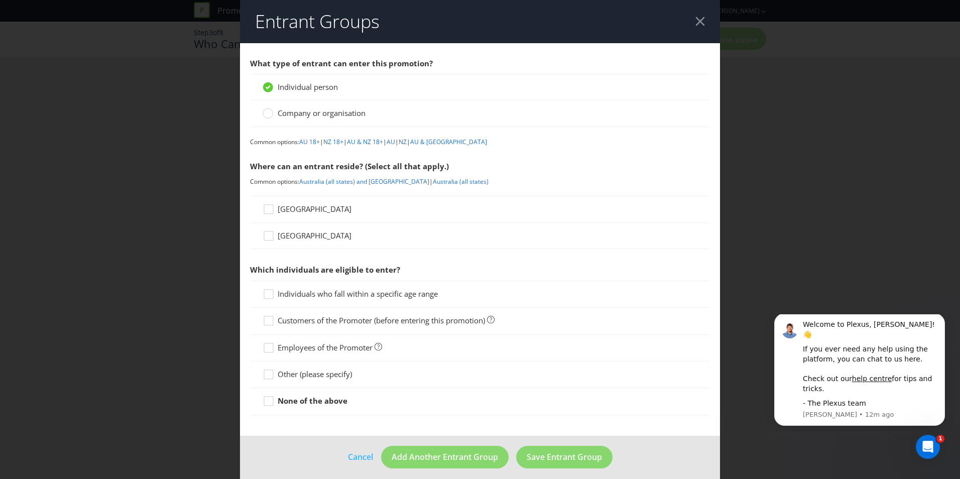
scroll to position [8, 0]
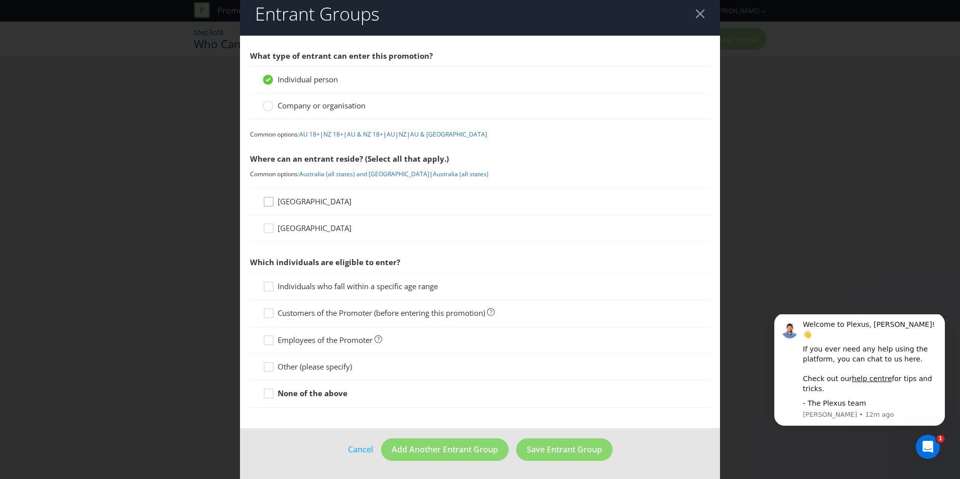
click at [265, 203] on icon at bounding box center [270, 203] width 15 height 15
click at [0, 0] on input "[GEOGRAPHIC_DATA]" at bounding box center [0, 0] width 0 height 0
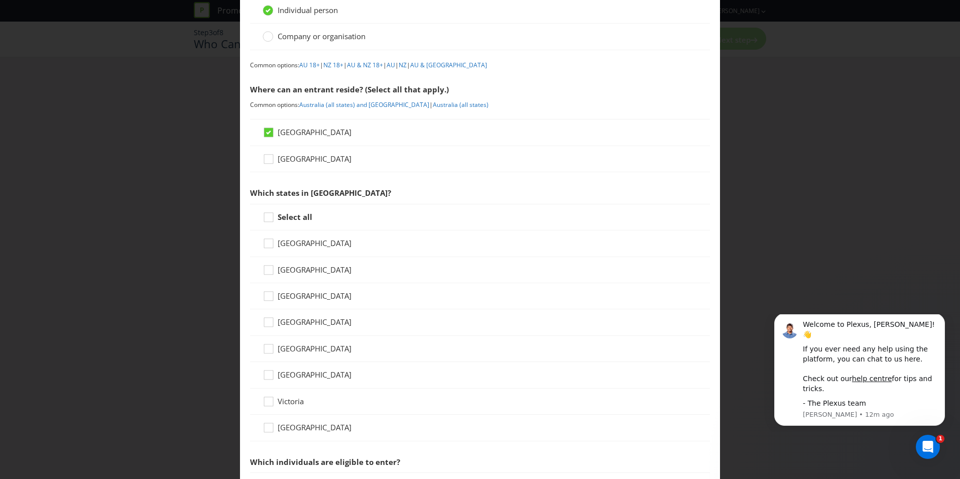
scroll to position [158, 0]
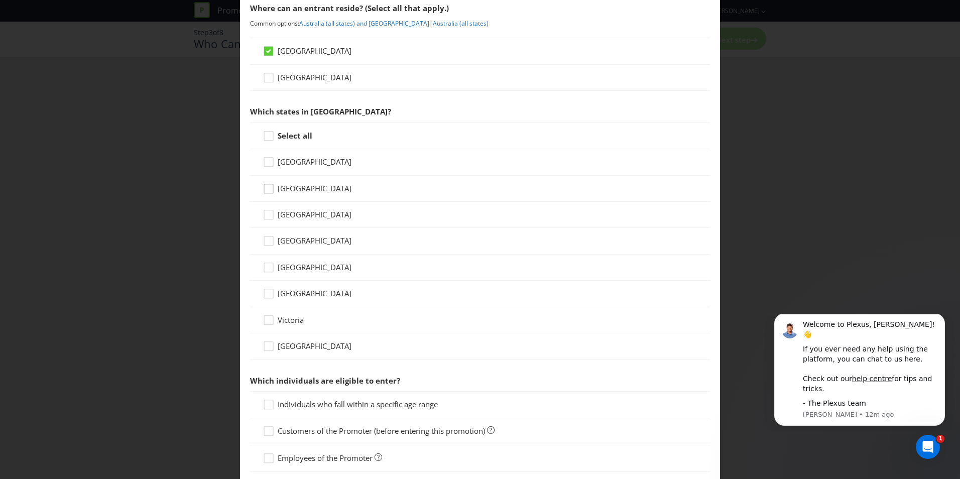
click at [265, 192] on icon at bounding box center [270, 190] width 15 height 15
click at [0, 0] on input "[GEOGRAPHIC_DATA]" at bounding box center [0, 0] width 0 height 0
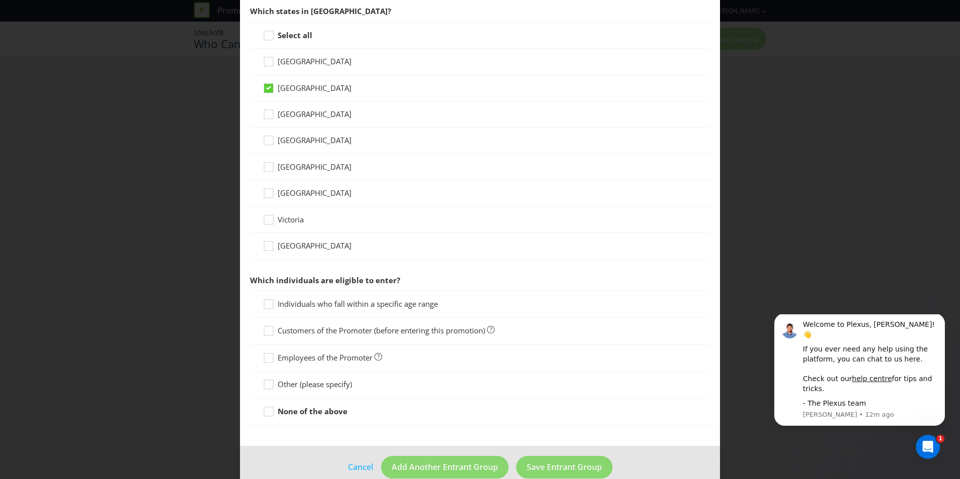
scroll to position [276, 0]
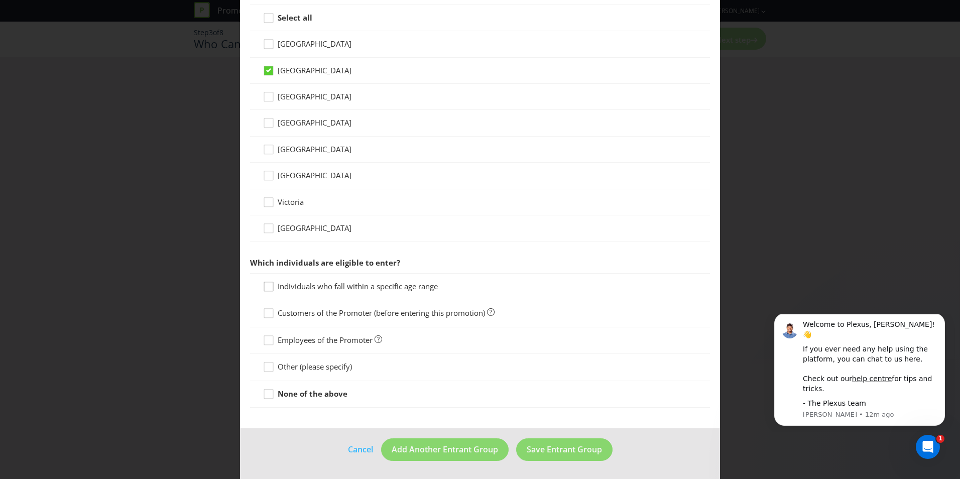
click at [266, 286] on div at bounding box center [268, 283] width 5 height 5
click at [0, 0] on input "Individuals who fall within a specific age range" at bounding box center [0, 0] width 0 height 0
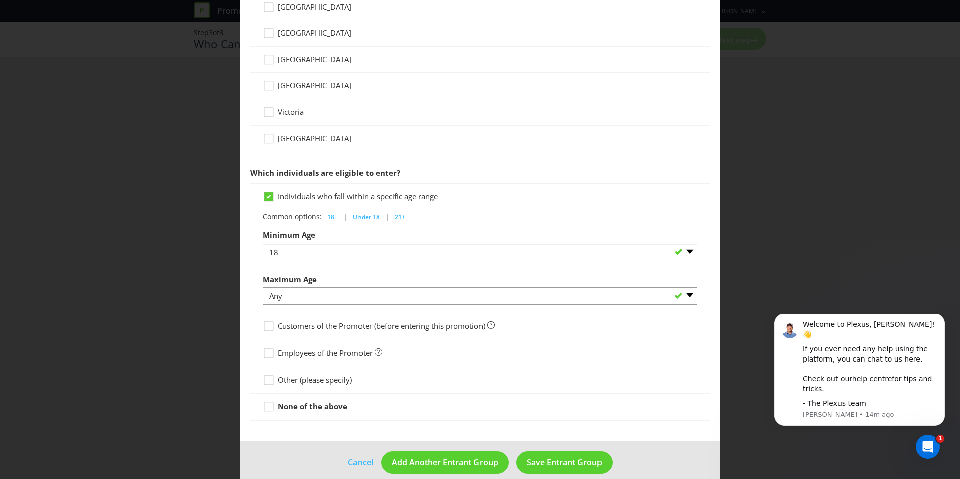
scroll to position [379, 0]
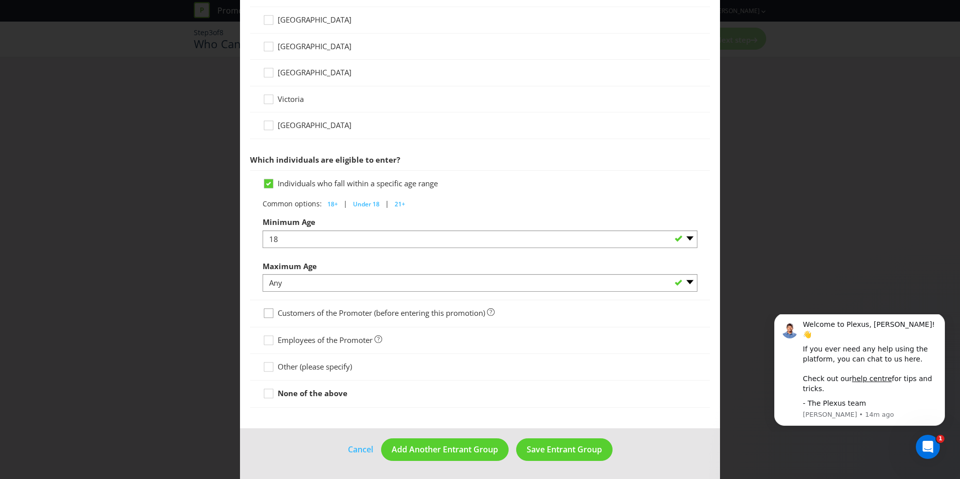
click at [270, 313] on icon at bounding box center [270, 315] width 15 height 15
click at [0, 0] on input "Customers of the Promoter (before entering this promotion)" at bounding box center [0, 0] width 0 height 0
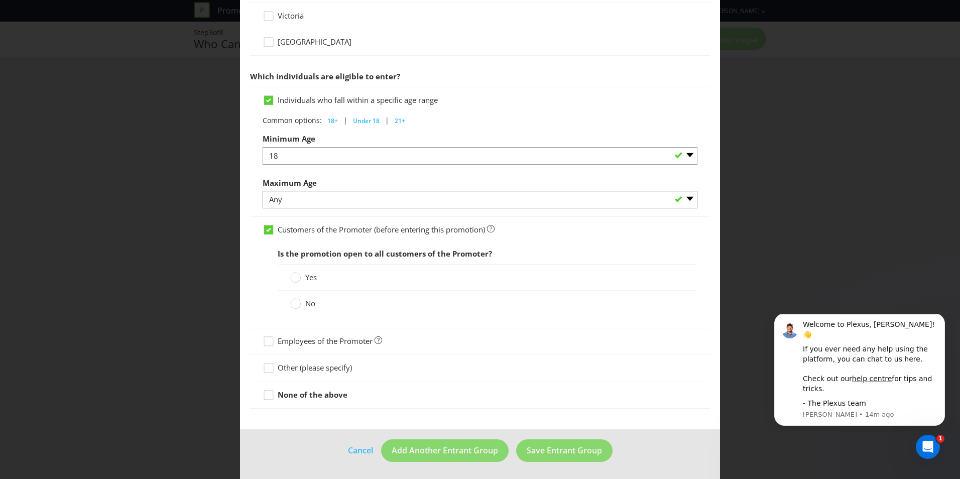
scroll to position [463, 0]
click at [293, 274] on div at bounding box center [295, 273] width 5 height 5
click at [0, 0] on input "Yes" at bounding box center [0, 0] width 0 height 0
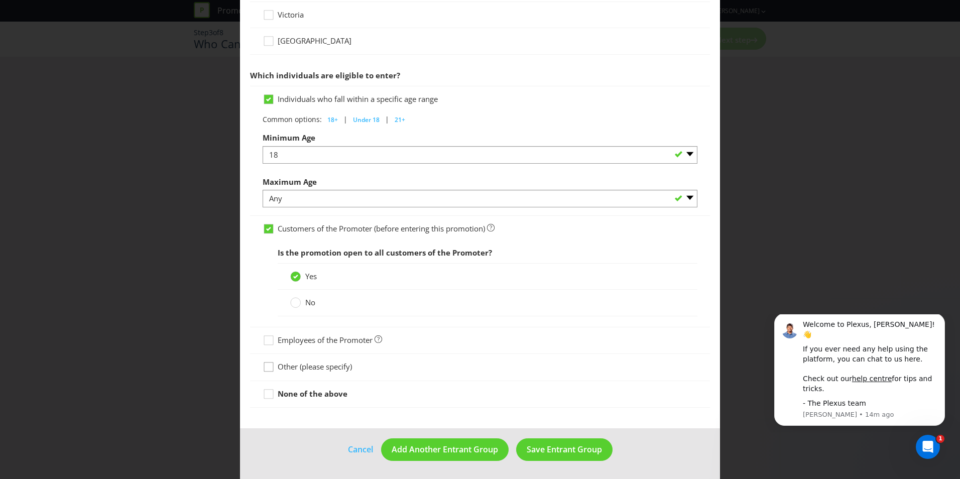
click at [264, 367] on icon at bounding box center [270, 369] width 15 height 15
click at [0, 0] on input "Other (please specify)" at bounding box center [0, 0] width 0 height 0
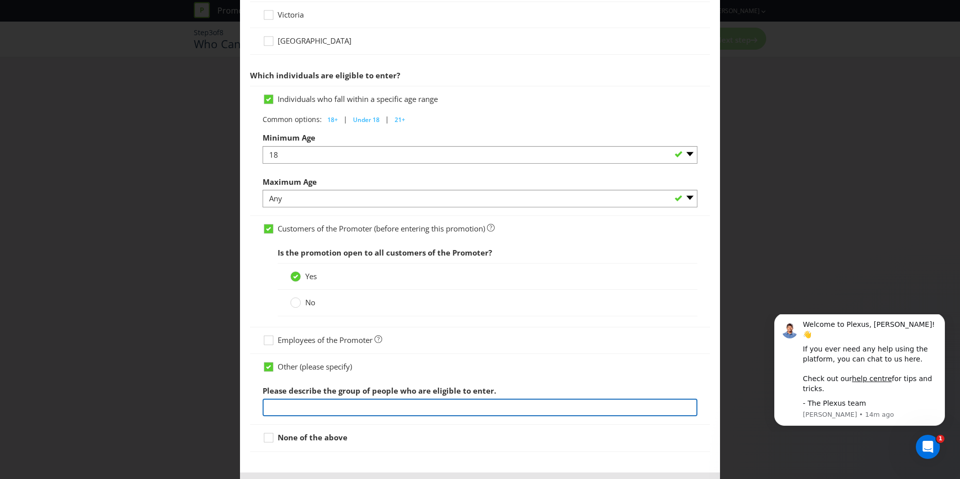
click at [311, 406] on input "text" at bounding box center [480, 408] width 435 height 18
type input "This promotion is open for West HQ members and non-members"
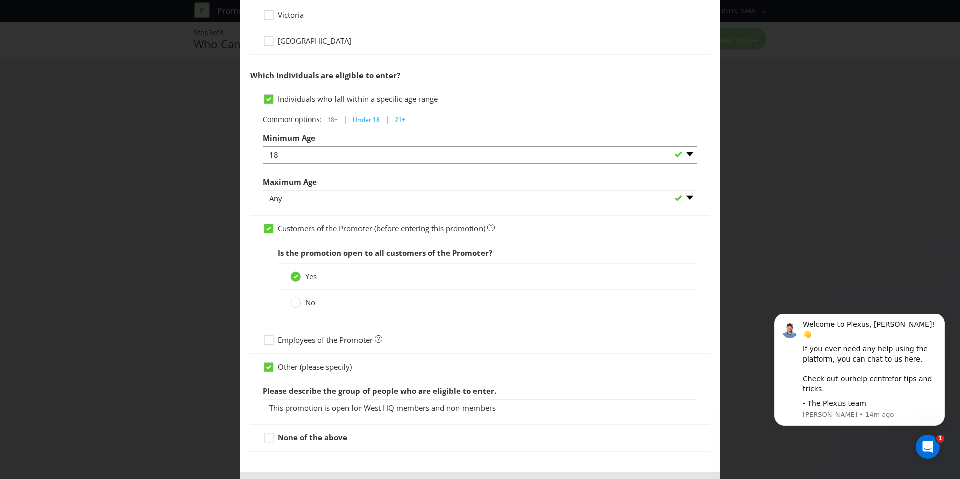
click at [529, 355] on div "Other (please specify) Please describe the group of people who are eligible to …" at bounding box center [480, 389] width 460 height 71
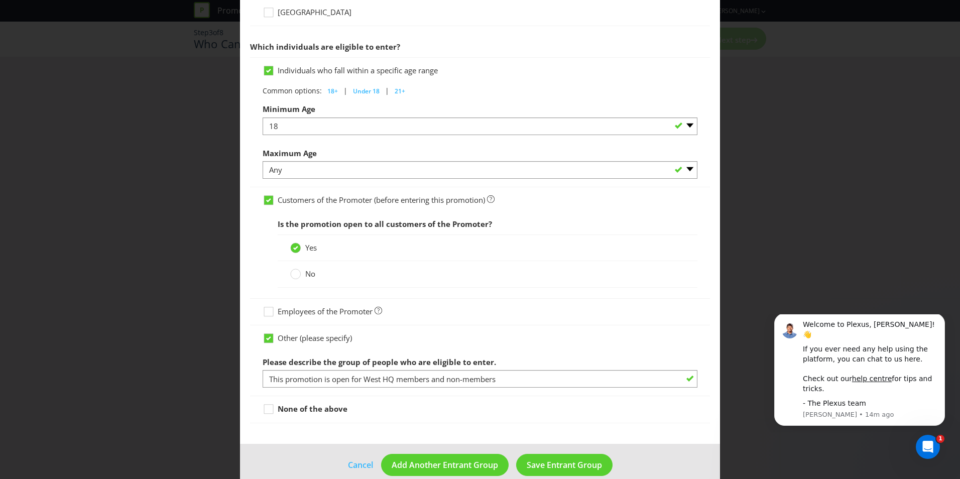
scroll to position [507, 0]
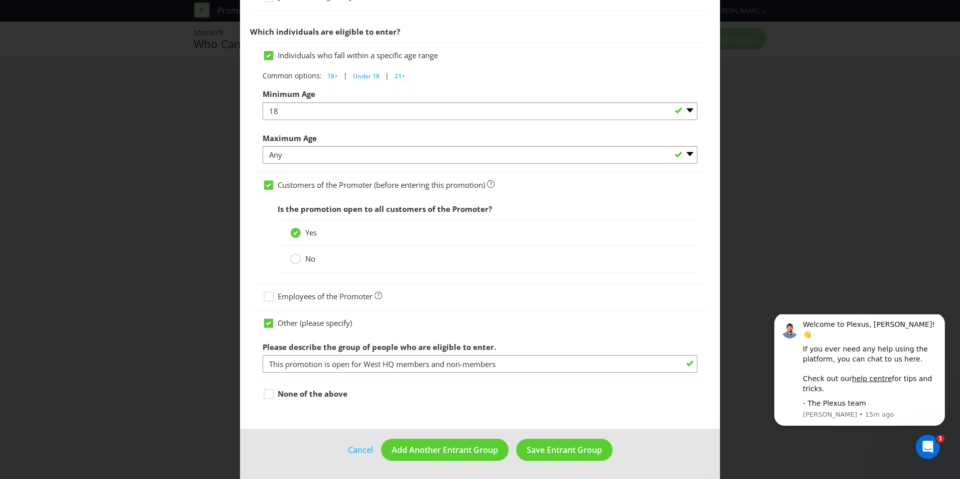
click at [295, 264] on circle at bounding box center [296, 259] width 10 height 10
click at [0, 0] on input "No" at bounding box center [0, 0] width 0 height 0
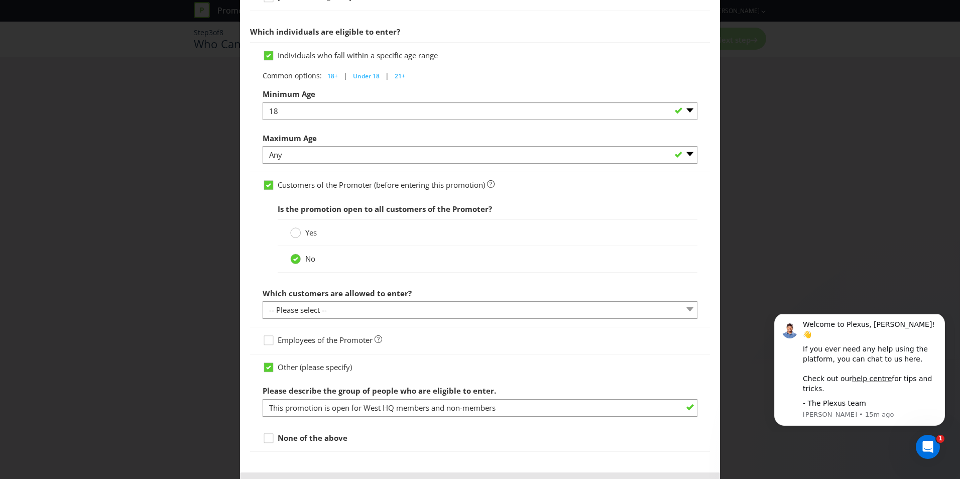
click at [293, 232] on div at bounding box center [295, 229] width 5 height 5
click at [0, 0] on input "Yes" at bounding box center [0, 0] width 0 height 0
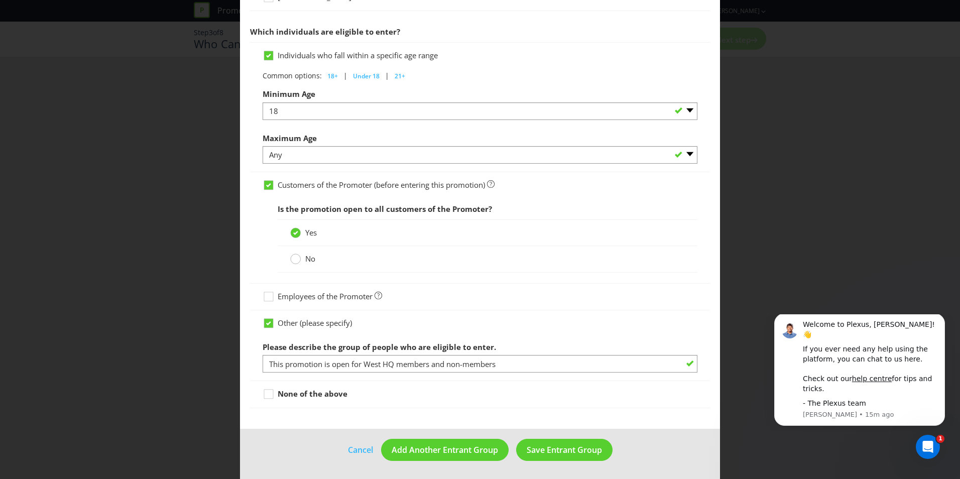
click at [297, 255] on icon at bounding box center [295, 259] width 11 height 11
click at [0, 0] on input "No" at bounding box center [0, 0] width 0 height 0
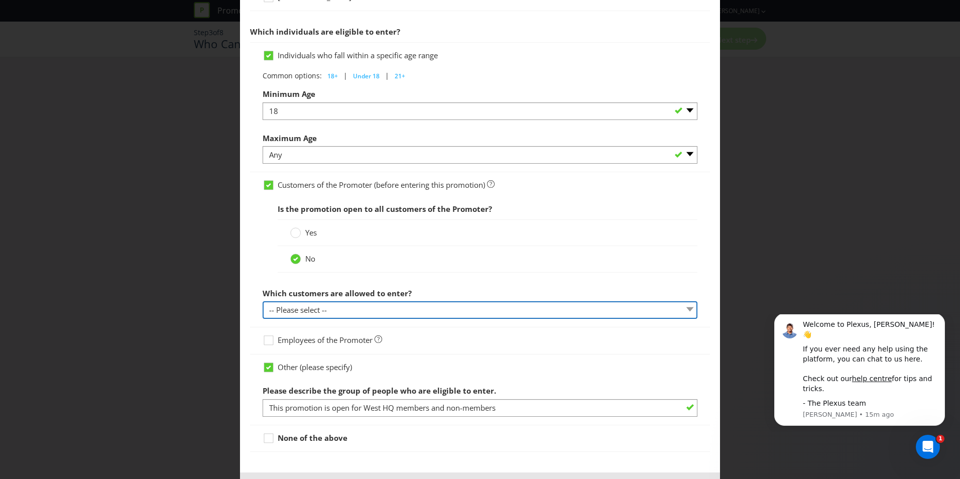
click at [303, 307] on select "-- Please select -- Have a certain type of account Purchased a particular produ…" at bounding box center [480, 310] width 435 height 18
select select "OTHER"
click at [263, 301] on select "-- Please select -- Have a certain type of account Purchased a particular produ…" at bounding box center [480, 310] width 435 height 18
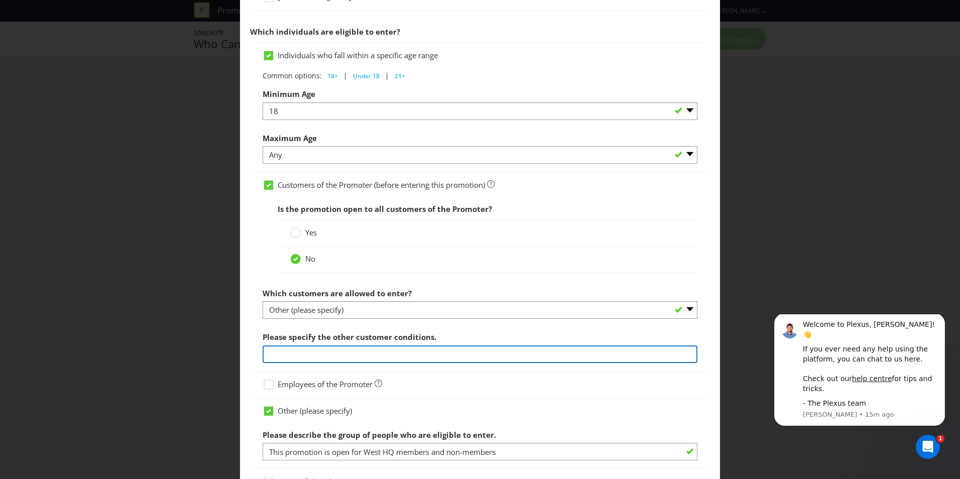
click at [320, 355] on input "text" at bounding box center [480, 354] width 435 height 18
type input "M"
type input "West HQ members"
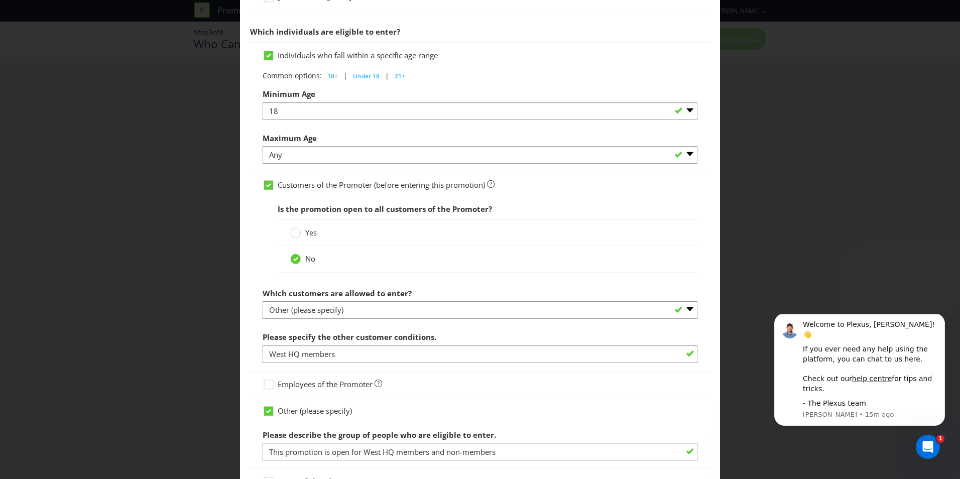
click at [212, 326] on div "Entrant Groups What type of entrant can enter this promotion? Individual person…" at bounding box center [480, 239] width 960 height 479
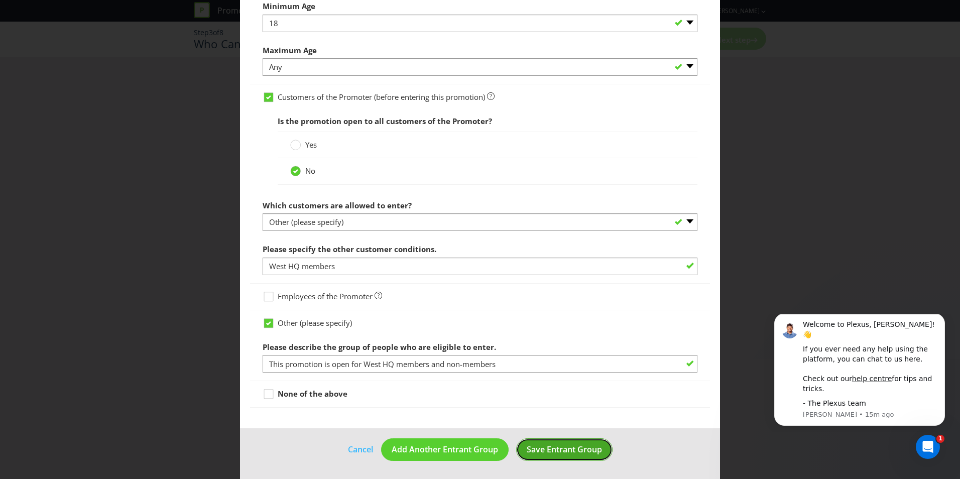
click at [559, 449] on span "Save Entrant Group" at bounding box center [564, 449] width 75 height 11
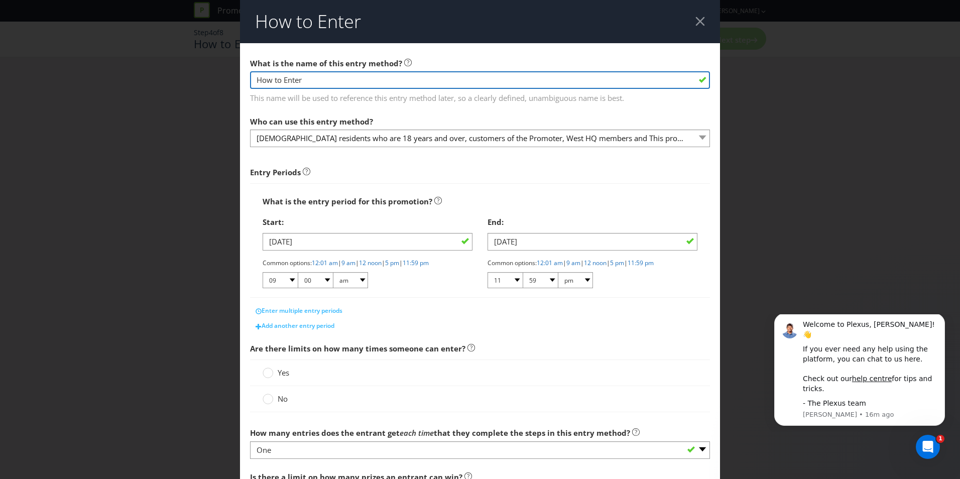
click at [654, 81] on input "How to Enter" at bounding box center [480, 80] width 460 height 18
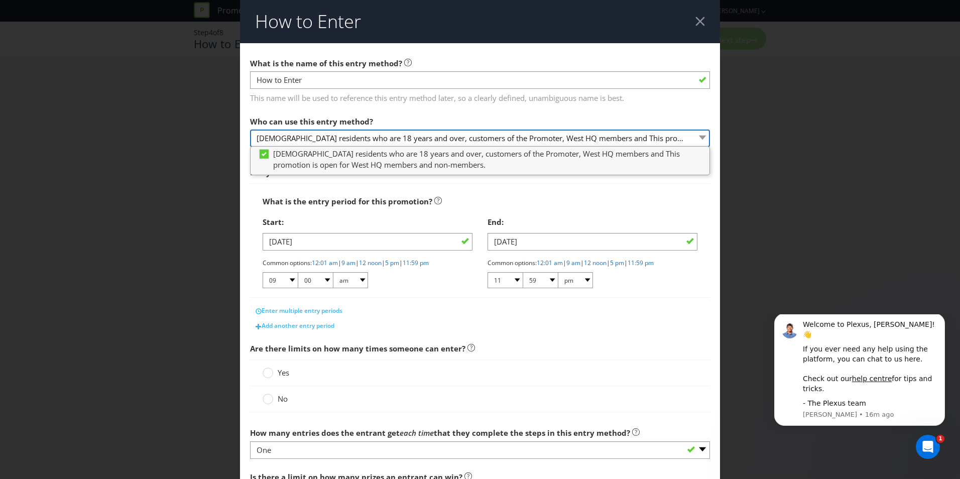
click at [697, 136] on select "[DEMOGRAPHIC_DATA] residents who are 18 years and over, customers of the Promot…" at bounding box center [480, 139] width 460 height 18
click at [691, 117] on div "Who can use this entry method? [DEMOGRAPHIC_DATA] residents who are 18 years an…" at bounding box center [480, 129] width 460 height 36
click at [163, 149] on div "How to Enter What is the name of this entry method? How to Enter This name will…" at bounding box center [480, 239] width 960 height 479
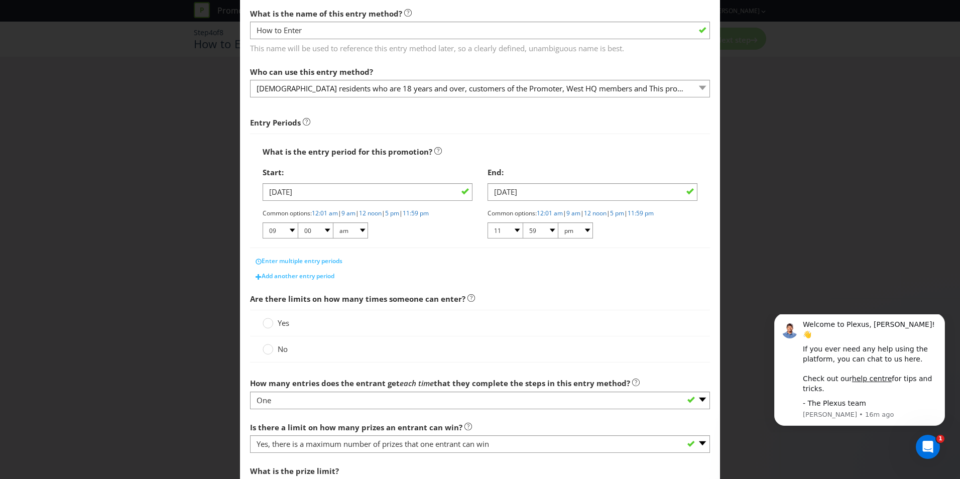
scroll to position [50, 0]
click at [289, 230] on select "01 02 03 04 05 06 07 08 09 10 11 12" at bounding box center [280, 230] width 35 height 16
select select "10"
click at [263, 222] on select "01 02 03 04 05 06 07 08 09 10 11 12" at bounding box center [280, 230] width 35 height 16
click at [514, 228] on select "01 02 03 04 05 06 07 08 09 10 11 12" at bounding box center [505, 230] width 35 height 16
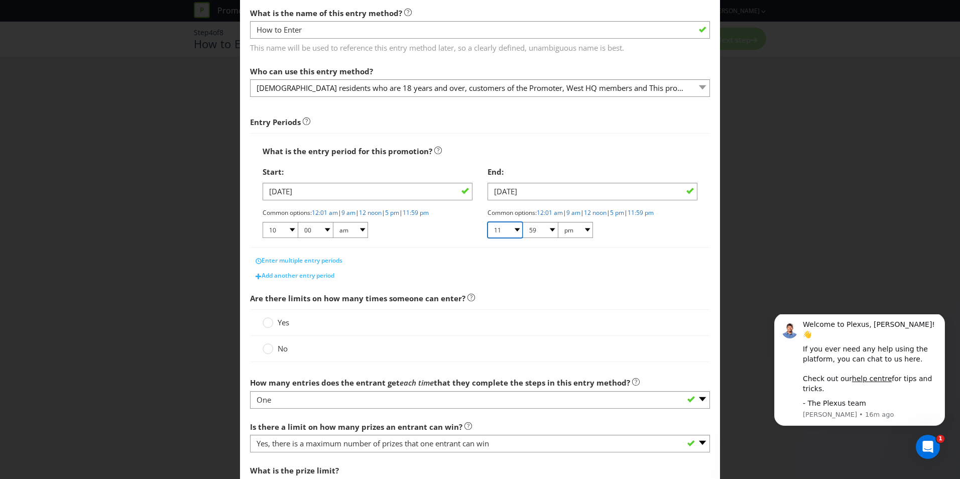
select select "08"
click at [488, 222] on select "01 02 03 04 05 06 07 08 09 10 11 12" at bounding box center [505, 230] width 35 height 16
click at [548, 230] on select "00 01 05 10 15 20 25 29 30 35 40 45 50 55 59" at bounding box center [540, 230] width 35 height 16
select select "00"
click at [523, 222] on select "00 01 05 10 15 20 25 29 30 35 40 45 50 55 59" at bounding box center [540, 230] width 35 height 16
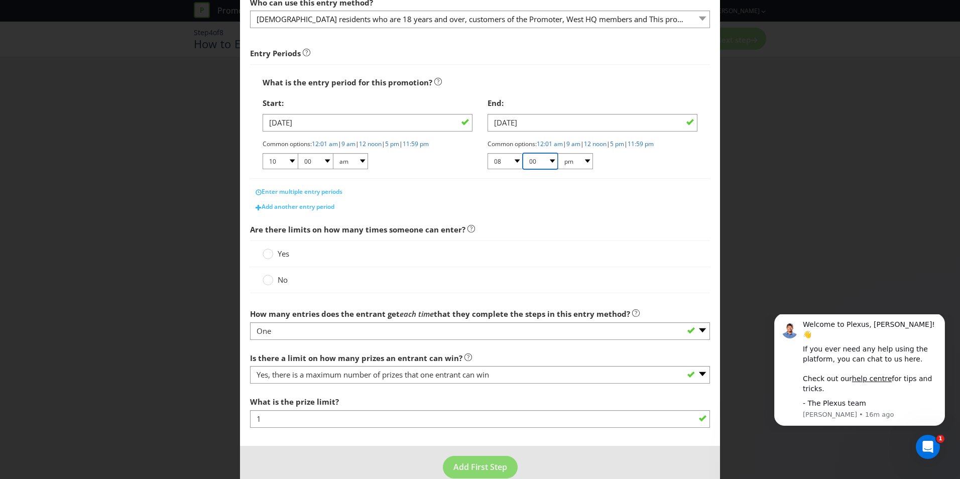
scroll to position [137, 0]
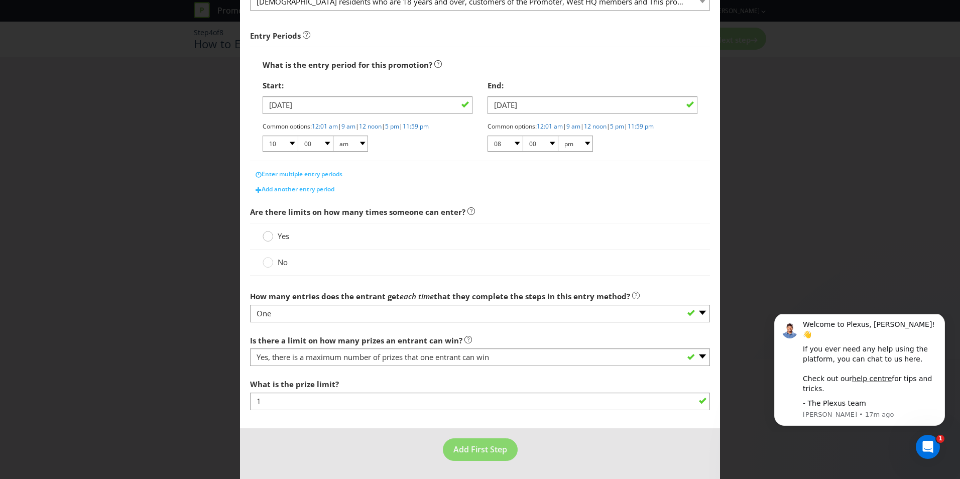
click at [268, 236] on circle at bounding box center [268, 236] width 10 height 10
click at [0, 0] on input "Yes" at bounding box center [0, 0] width 0 height 0
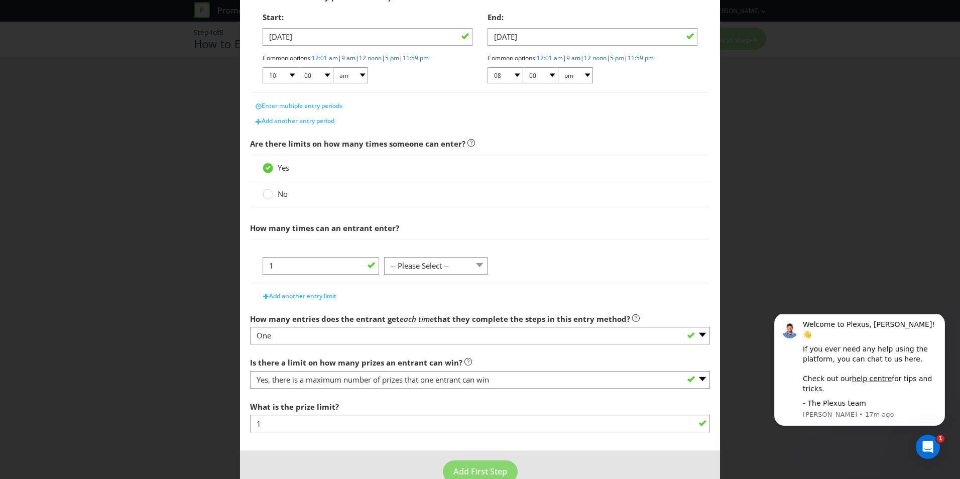
scroll to position [227, 0]
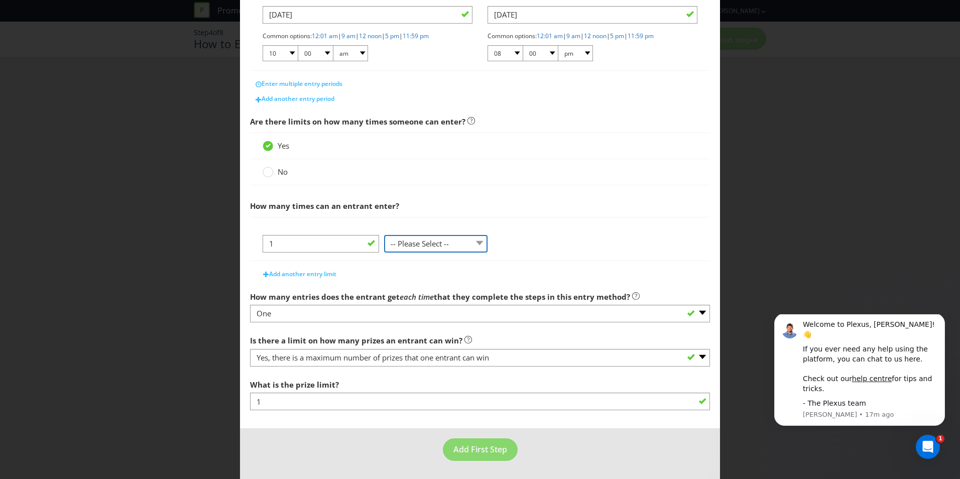
click at [478, 243] on select "-- Please Select -- per person per day per purchase per transaction Other (plea…" at bounding box center [435, 244] width 103 height 18
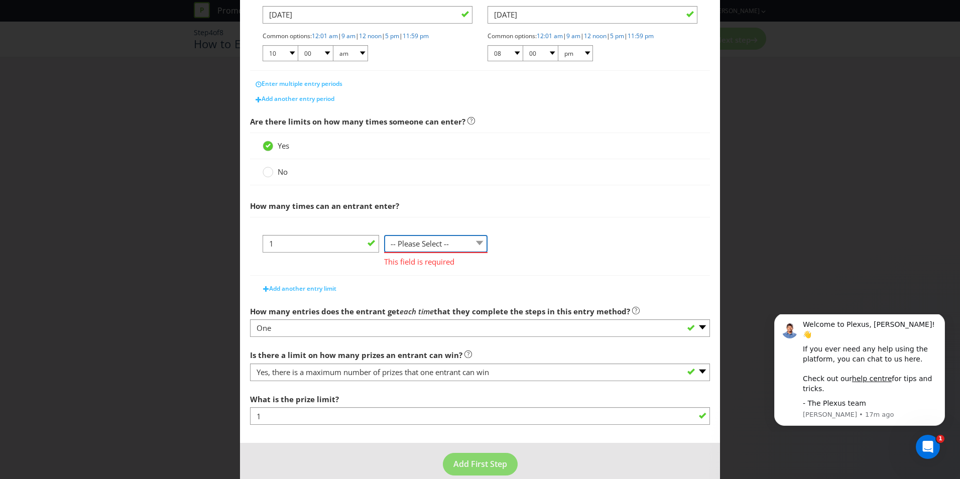
click at [476, 243] on select "-- Please Select -- per person per day per purchase per transaction Other (plea…" at bounding box center [435, 244] width 103 height 18
select select "PER_PURCHASE"
click at [384, 235] on select "-- Please Select -- per person per day per purchase per transaction Other (plea…" at bounding box center [435, 244] width 103 height 18
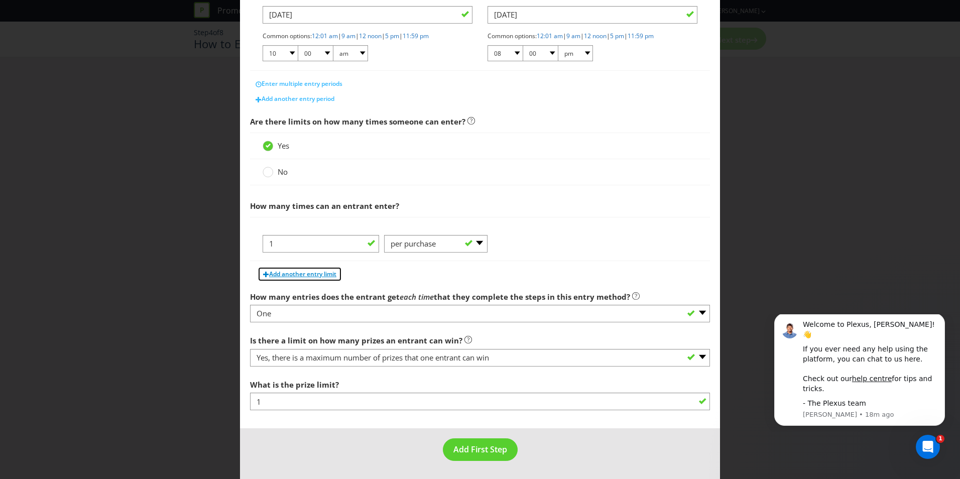
click at [311, 275] on span "Add another entry limit" at bounding box center [302, 274] width 67 height 9
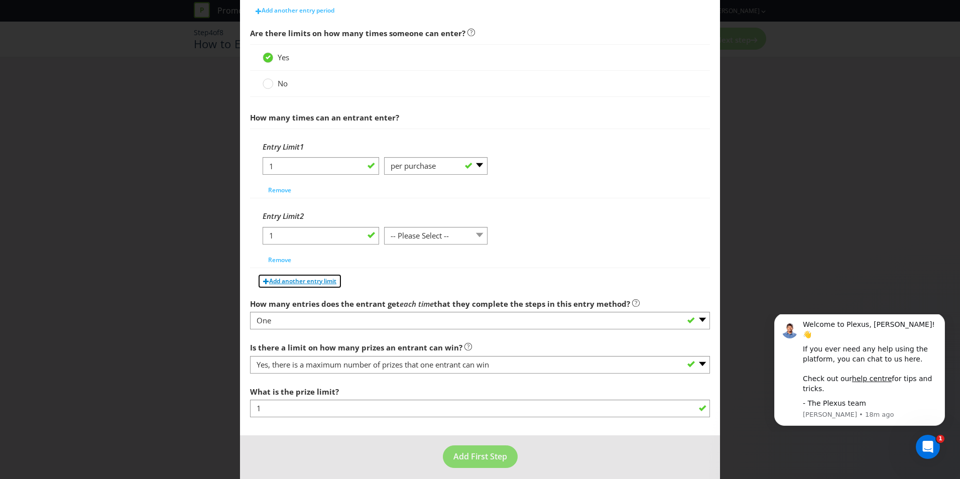
scroll to position [322, 0]
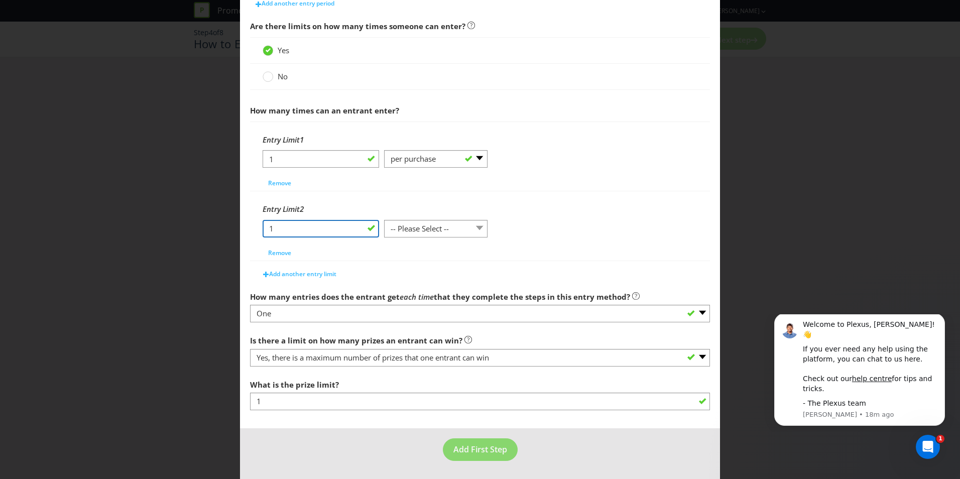
click at [269, 232] on input "1" at bounding box center [321, 229] width 116 height 18
drag, startPoint x: 272, startPoint y: 231, endPoint x: 260, endPoint y: 230, distance: 11.6
click at [260, 230] on div "Entry Limit 2 1 -- Please Select -- per person per day per purchase per transac…" at bounding box center [480, 225] width 460 height 69
type input "2"
click at [477, 229] on select "-- Please Select -- per person per day per purchase per transaction Other (plea…" at bounding box center [435, 229] width 103 height 18
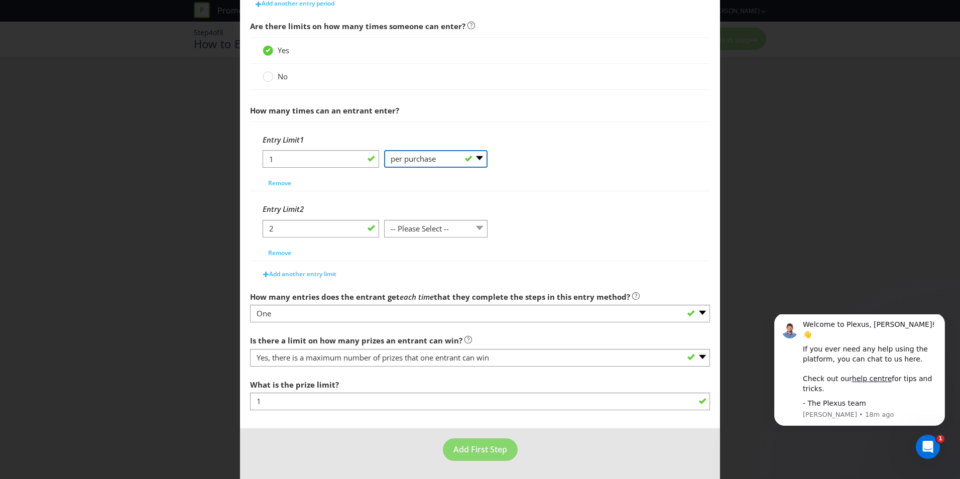
click at [463, 159] on select "-- Please Select -- per person per day per purchase per transaction Other (plea…" at bounding box center [435, 159] width 103 height 18
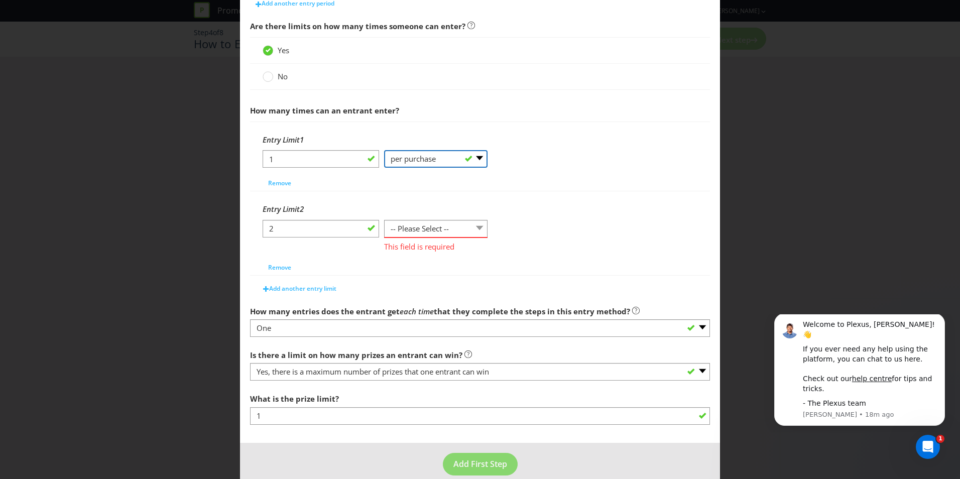
click at [384, 150] on select "-- Please Select -- per person per day per purchase per transaction Other (plea…" at bounding box center [435, 159] width 103 height 18
click at [467, 233] on select "-- Please Select -- per person per day per purchase per transaction Other (plea…" at bounding box center [435, 229] width 103 height 18
select select "PER_PURCHASE"
click at [384, 220] on select "-- Please Select -- per person per day per purchase per transaction Other (plea…" at bounding box center [435, 229] width 103 height 18
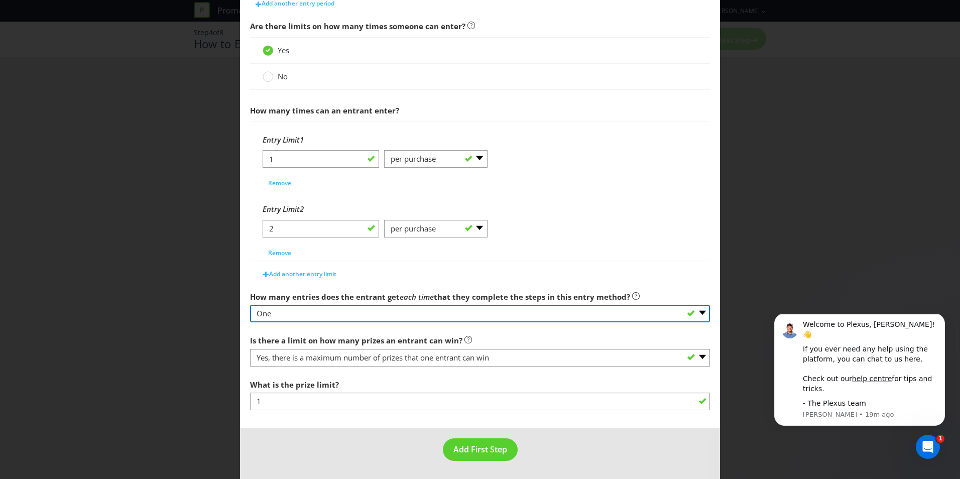
click at [357, 313] on select "-- Please select -- One More than one Other (please specify) Not applicable - g…" at bounding box center [480, 314] width 460 height 18
select select "OTHER"
click at [250, 305] on select "-- Please select -- One More than one Other (please specify) Not applicable - g…" at bounding box center [480, 314] width 460 height 18
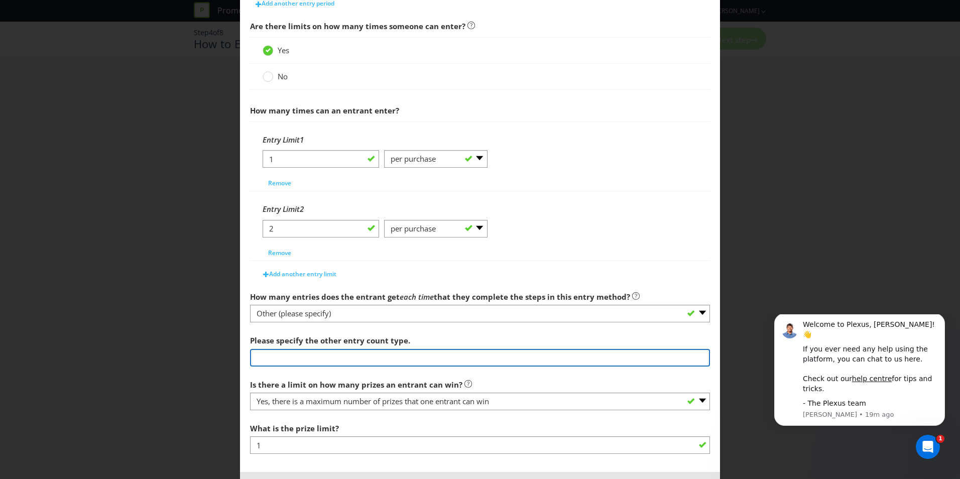
click at [315, 358] on input "text" at bounding box center [480, 358] width 460 height 18
type input "N"
type input "West HQ receive 2 entries tickets when purchasing a $25. A Non-Member receive 1…"
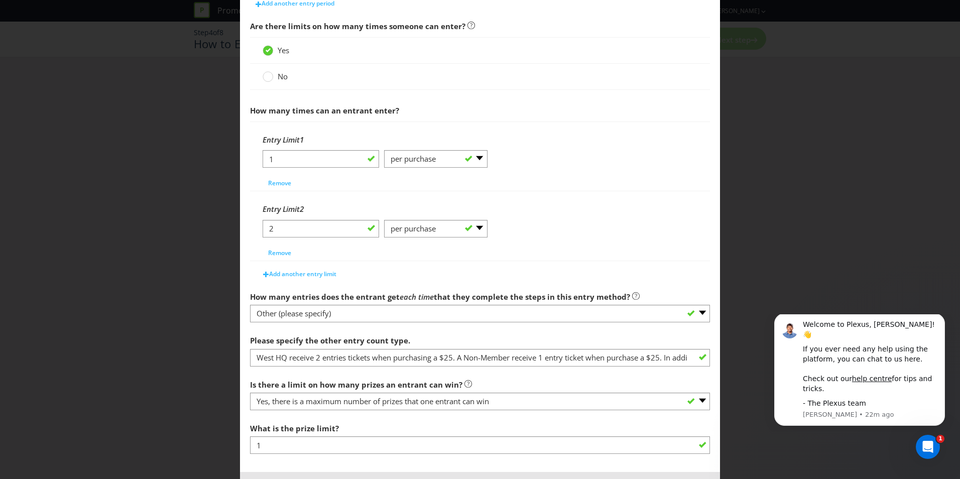
scroll to position [366, 0]
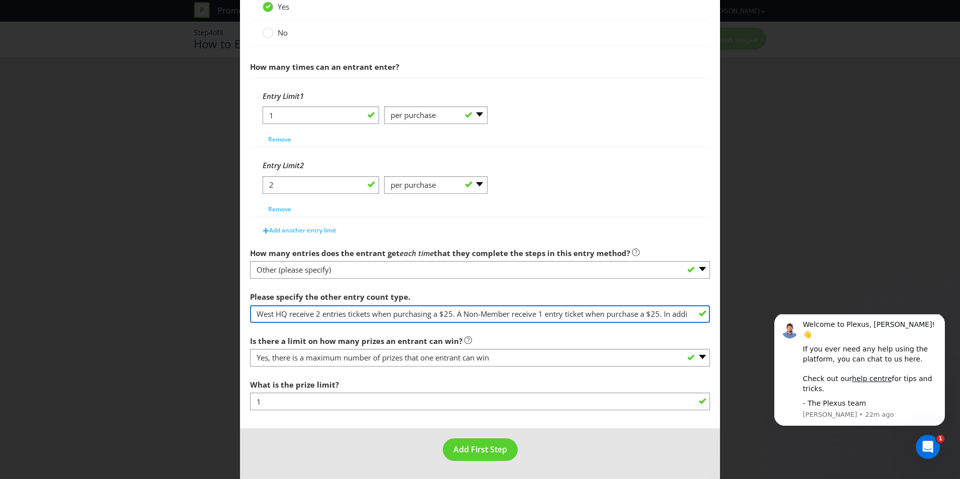
click at [580, 316] on input "West HQ receive 2 entries tickets when purchasing a $25. A Non-Member receive 1…" at bounding box center [480, 314] width 460 height 18
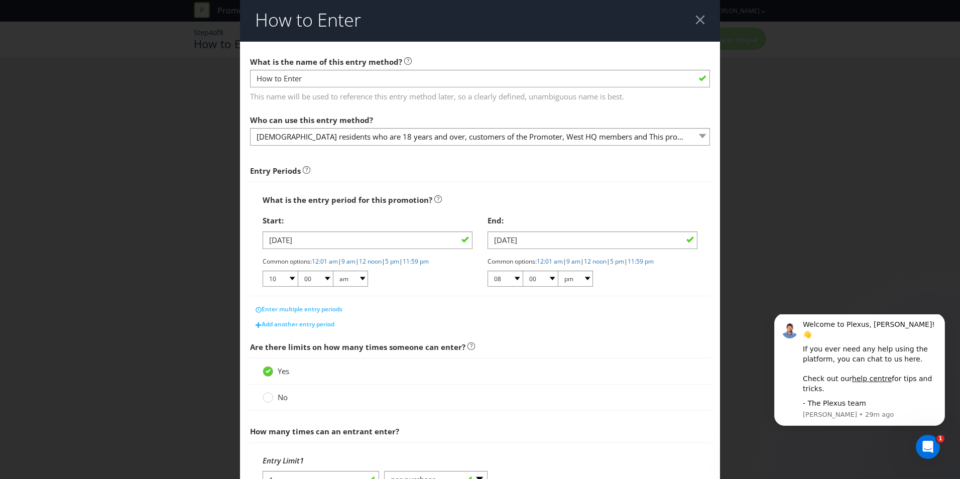
scroll to position [0, 0]
click at [511, 281] on select "01 02 03 04 05 06 07 08 09 10 11 12" at bounding box center [505, 280] width 35 height 16
select select "06"
click at [488, 272] on select "01 02 03 04 05 06 07 08 09 10 11 12" at bounding box center [505, 280] width 35 height 16
click at [548, 278] on select "00 01 05 10 15 20 25 29 30 35 40 45 50 55 59" at bounding box center [540, 280] width 35 height 16
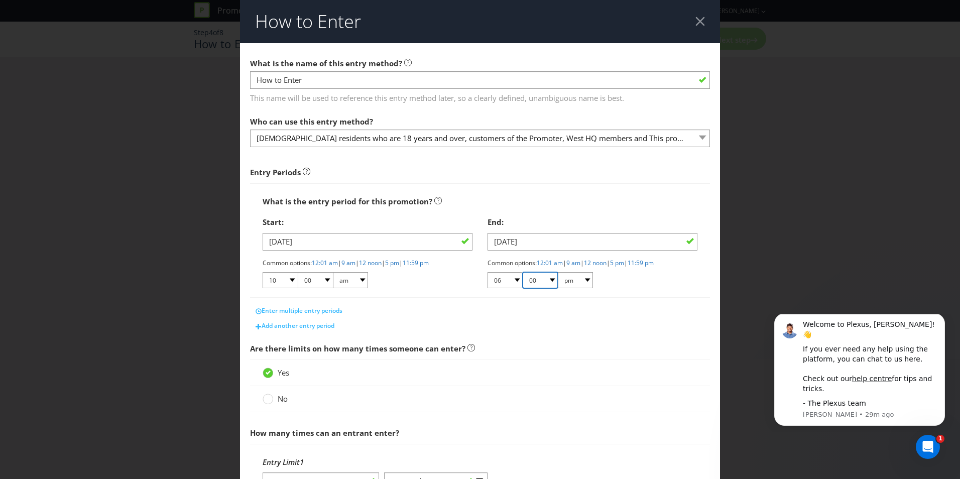
select select "59"
click at [523, 272] on select "00 01 05 10 15 20 25 29 30 35 40 45 50 55 59" at bounding box center [540, 280] width 35 height 16
click at [613, 288] on div "Common options: 12:01 am | 9 am | 12 noon | 5 pm | 11:59 pm 01 02 03 04 05 06 0…" at bounding box center [593, 274] width 210 height 31
click at [466, 290] on div "Start: [DATE] Common options: 12:01 am | 9 am | 12 noon | 5 pm | 11:59 pm 01 02…" at bounding box center [367, 254] width 225 height 85
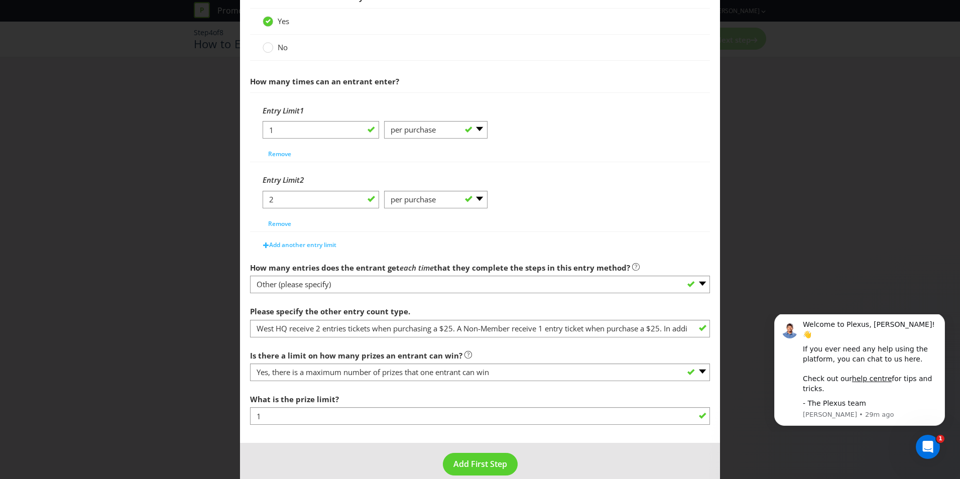
scroll to position [366, 0]
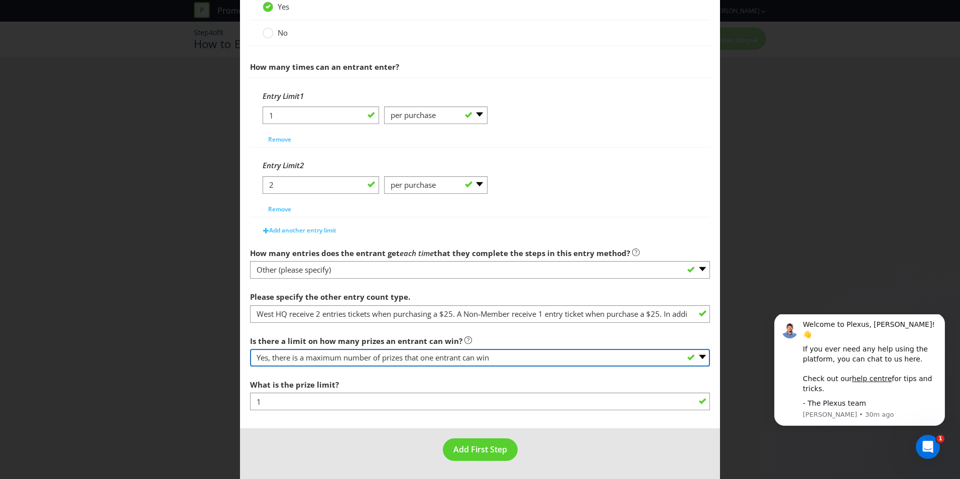
click at [698, 356] on select "-- Please select -- Yes, there is a maximum number of prizes that one entrant c…" at bounding box center [480, 358] width 460 height 18
click at [250, 349] on select "-- Please select -- Yes, there is a maximum number of prizes that one entrant c…" at bounding box center [480, 358] width 460 height 18
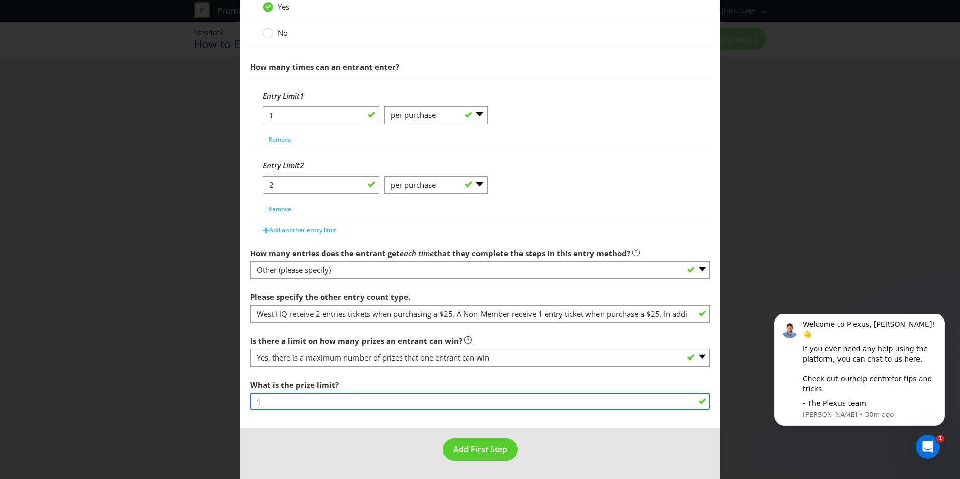
click at [405, 399] on input "1" at bounding box center [480, 402] width 460 height 18
click at [404, 406] on input "1" at bounding box center [480, 402] width 460 height 18
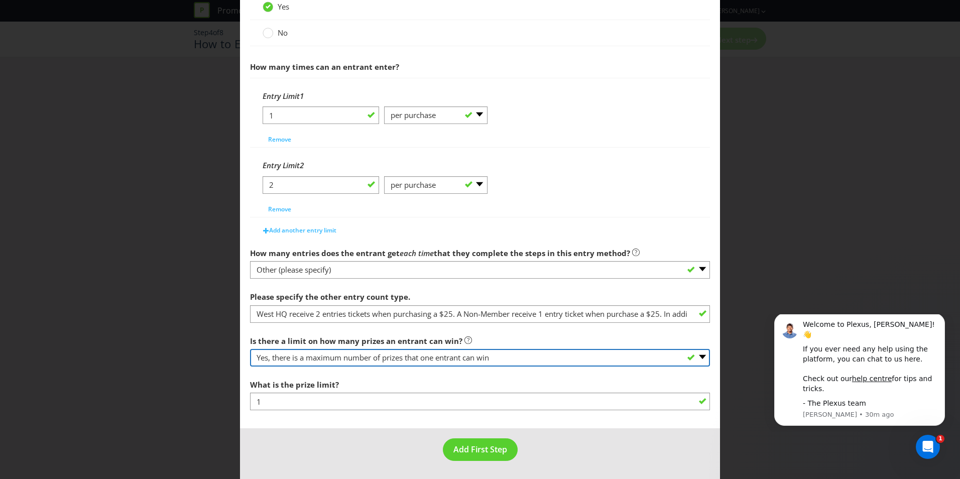
click at [696, 359] on select "-- Please select -- Yes, there is a maximum number of prizes that one entrant c…" at bounding box center [480, 358] width 460 height 18
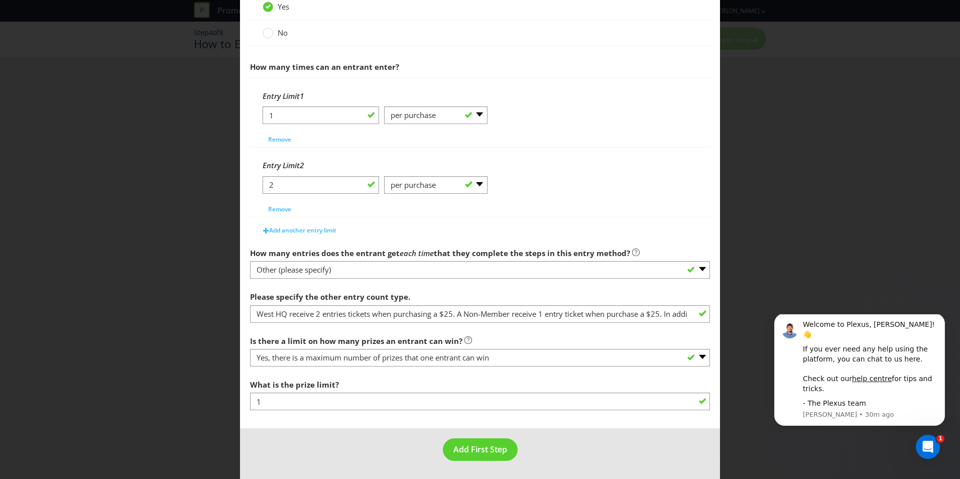
click at [531, 341] on div "Is there a limit on how many prizes an entrant can win? -- Please select -- Yes…" at bounding box center [480, 349] width 460 height 36
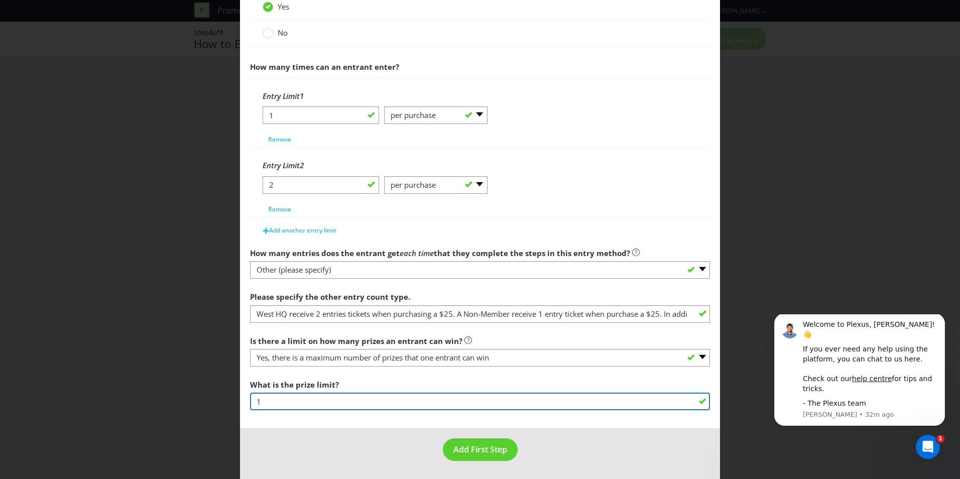
click at [332, 401] on input "1" at bounding box center [480, 402] width 460 height 18
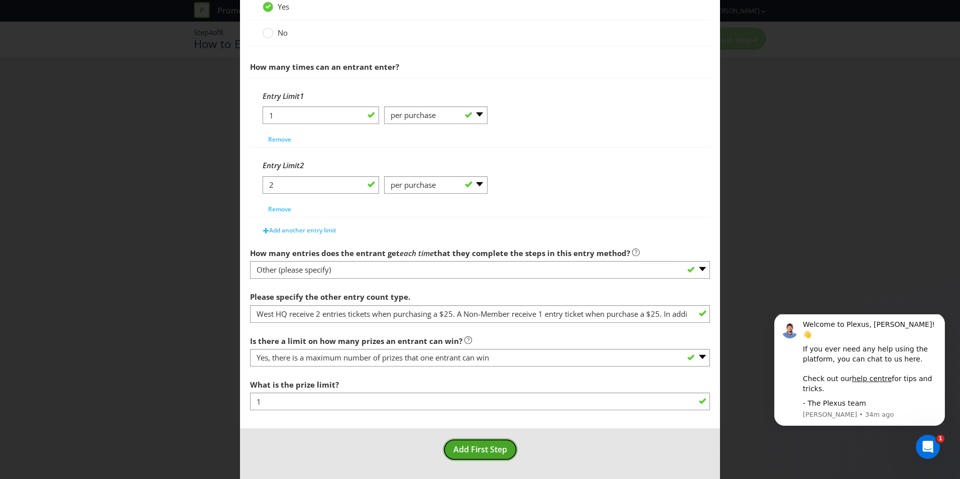
click at [489, 447] on span "Add First Step" at bounding box center [480, 449] width 54 height 11
